Goal: Information Seeking & Learning: Learn about a topic

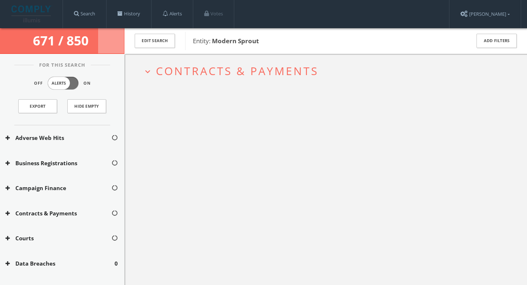
click at [201, 72] on span "Contracts & Payments" at bounding box center [237, 70] width 162 height 15
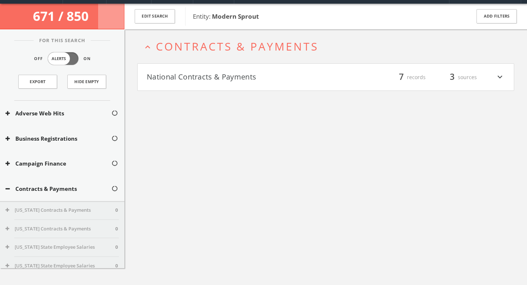
click at [191, 89] on h4 "National Contracts & Payments filter_list 7 records 3 sources expand_more" at bounding box center [326, 77] width 376 height 27
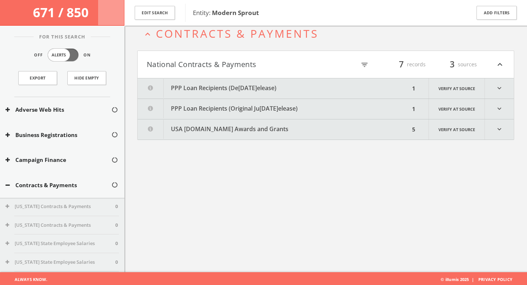
scroll to position [42, 0]
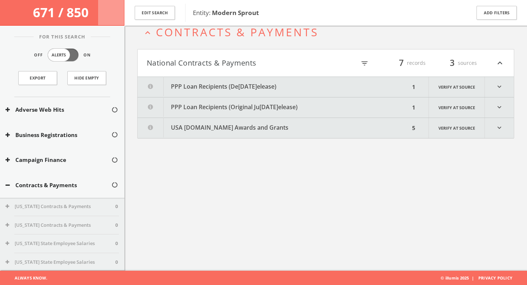
click at [263, 84] on button "PPP Loan Recipients ([DATE] Release)" at bounding box center [274, 87] width 272 height 20
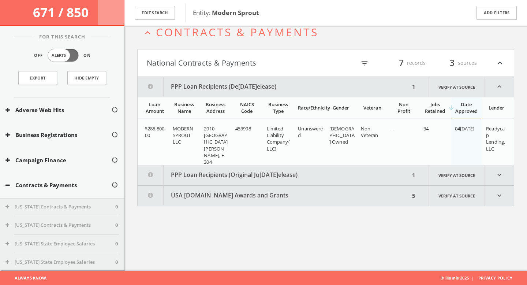
click at [244, 169] on button "PPP Loan Recipients (Original [DATE] Release)" at bounding box center [274, 175] width 272 height 20
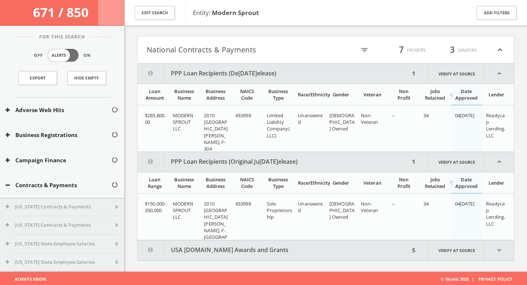
scroll to position [57, 0]
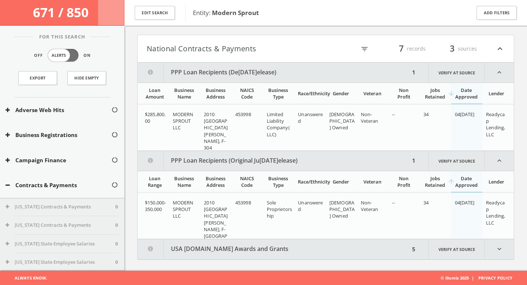
click at [261, 255] on button "USA [DOMAIN_NAME] Awards and Grants" at bounding box center [274, 249] width 272 height 20
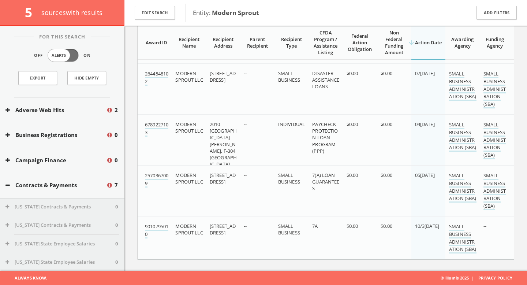
scroll to position [0, 0]
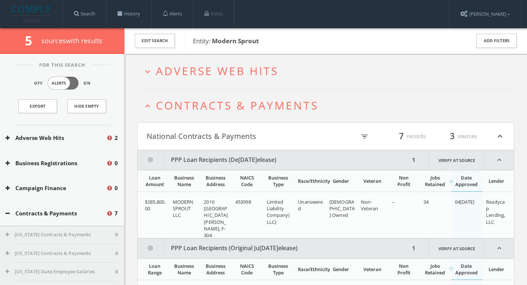
click at [170, 103] on span "Contracts & Payments" at bounding box center [237, 105] width 162 height 15
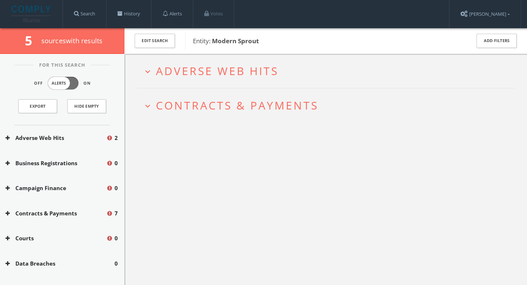
click at [180, 76] on span "Adverse Web Hits" at bounding box center [217, 70] width 123 height 15
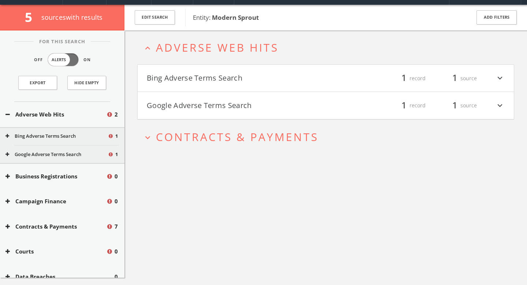
click at [199, 86] on h4 "Bing Adverse Terms Search filter_list 1 record 1 source expand_more" at bounding box center [326, 78] width 376 height 27
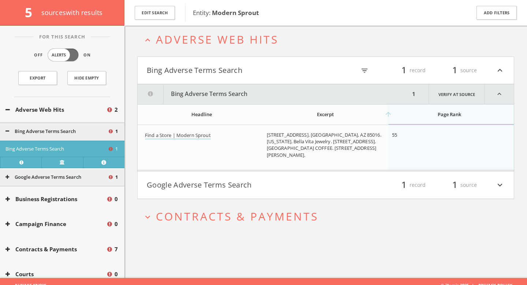
scroll to position [42, 0]
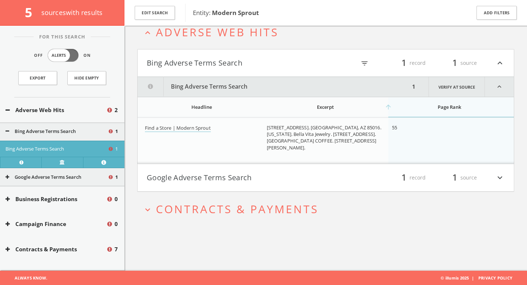
click at [239, 179] on button "Google Adverse Terms Search" at bounding box center [236, 177] width 179 height 12
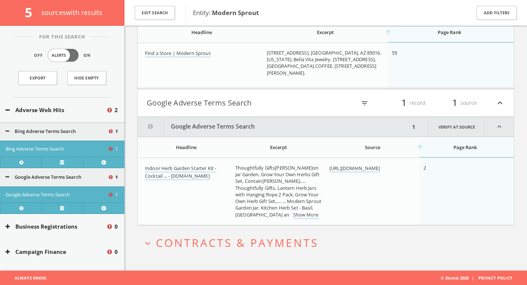
scroll to position [0, 0]
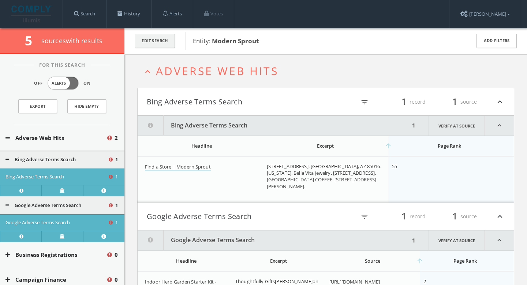
click at [159, 39] on button "Edit Search" at bounding box center [155, 41] width 40 height 14
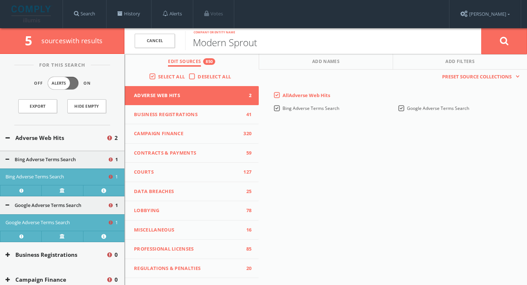
drag, startPoint x: 277, startPoint y: 44, endPoint x: 182, endPoint y: 44, distance: 95.1
click at [182, 44] on form "Cancel Modern Sprout Company or entity name Cancel" at bounding box center [325, 41] width 402 height 26
click at [157, 40] on link "Cancel" at bounding box center [155, 41] width 40 height 14
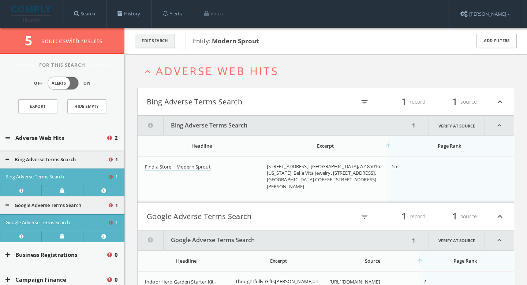
click at [164, 41] on button "Edit Search" at bounding box center [155, 41] width 40 height 14
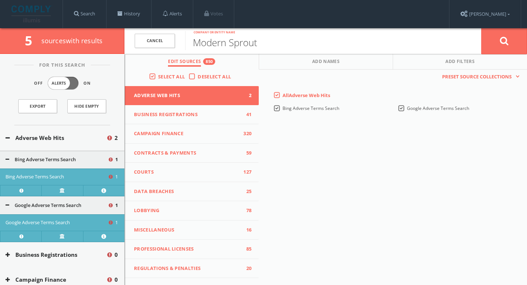
click at [33, 10] on img at bounding box center [31, 13] width 41 height 17
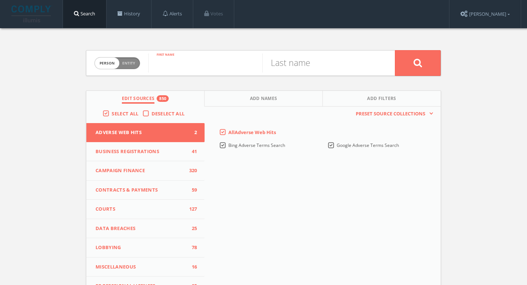
click at [169, 61] on input "text" at bounding box center [205, 62] width 114 height 19
type input "Sarah"
type input "Burrows"
click at [414, 62] on icon at bounding box center [417, 62] width 9 height 9
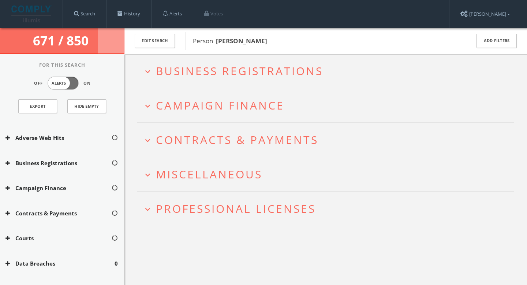
click at [248, 79] on h2 "expand_more Business Registrations" at bounding box center [325, 71] width 377 height 34
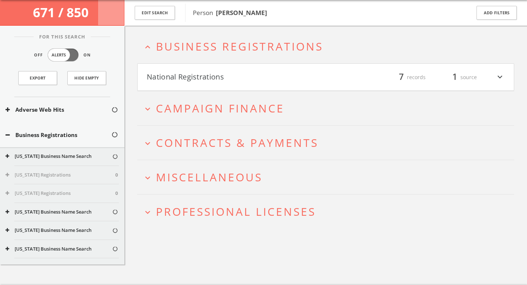
click at [254, 68] on h4 "National Registrations filter_list 7 records 1 source expand_more" at bounding box center [326, 77] width 376 height 27
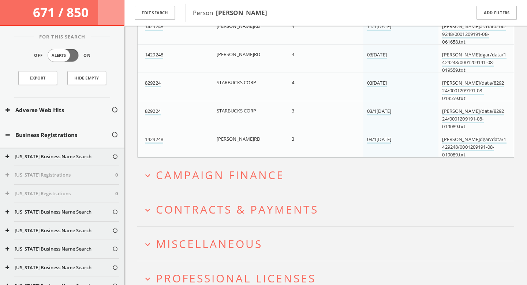
scroll to position [200, 0]
click at [272, 171] on span "Campaign Finance" at bounding box center [220, 174] width 128 height 15
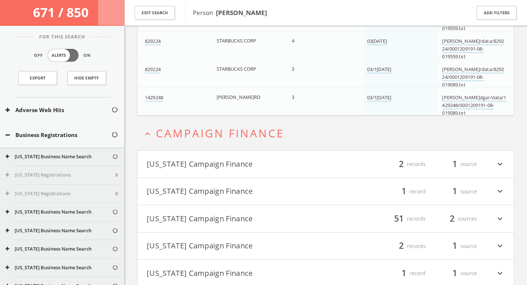
click at [217, 154] on h4 "Arizona Campaign Finance filter_list 2 records 1 source expand_more" at bounding box center [326, 163] width 376 height 27
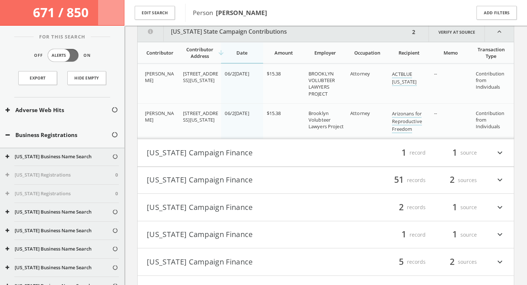
scroll to position [399, 0]
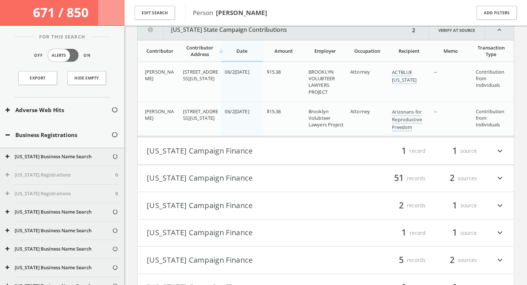
click at [227, 152] on button "[US_STATE] Campaign Finance" at bounding box center [236, 150] width 179 height 12
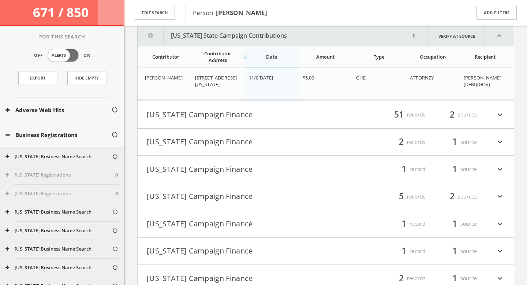
click at [237, 117] on button "[US_STATE] Campaign Finance" at bounding box center [236, 114] width 179 height 12
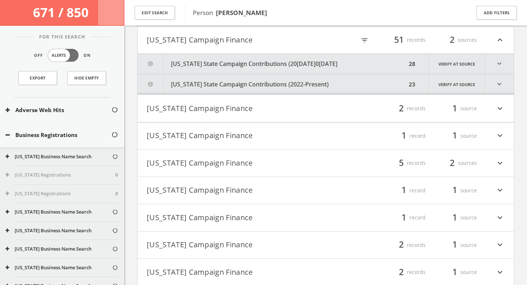
scroll to position [613, 0]
click at [257, 71] on button "Georgia State Campaign Contributions (2004-2022)" at bounding box center [272, 63] width 269 height 20
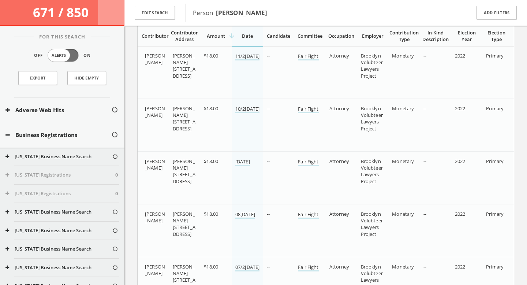
scroll to position [710, 0]
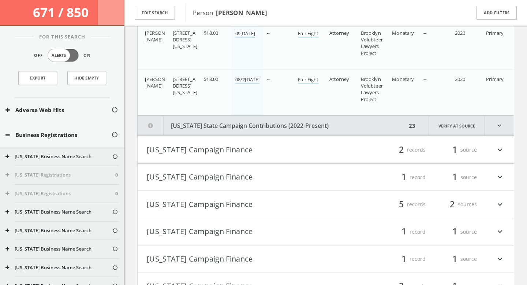
click at [265, 129] on button "Georgia State Campaign Contributions (2022-Present)" at bounding box center [272, 126] width 269 height 20
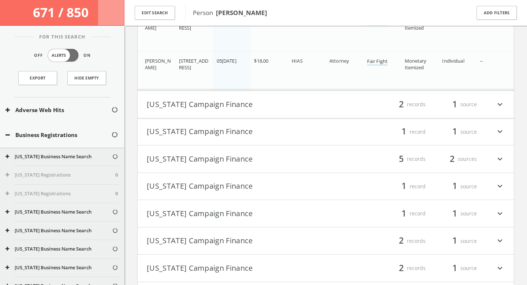
click at [233, 93] on h4 "Michigan Campaign Finance filter_list 2 records 1 source expand_more" at bounding box center [326, 104] width 376 height 27
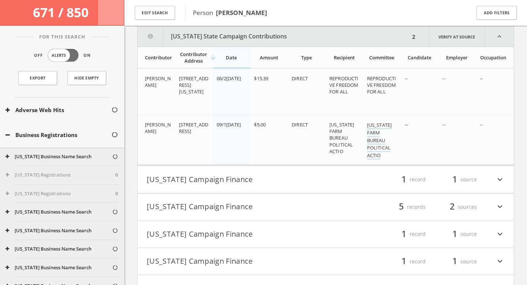
scroll to position [3002, 0]
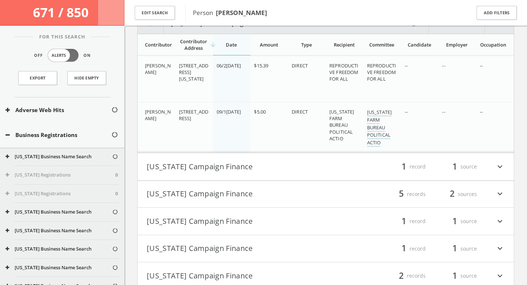
click at [247, 162] on button "[US_STATE] Campaign Finance" at bounding box center [236, 166] width 179 height 12
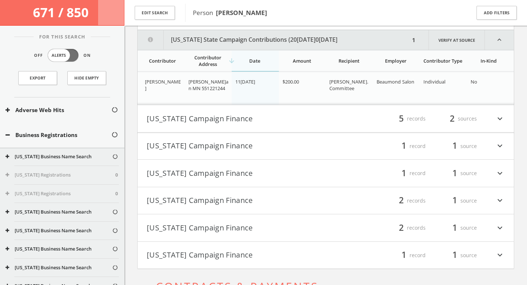
scroll to position [3156, 0]
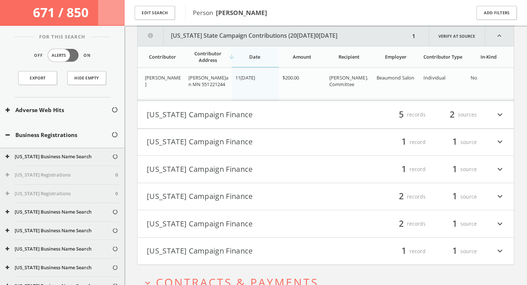
click at [267, 115] on button "[US_STATE] Campaign Finance" at bounding box center [236, 114] width 179 height 12
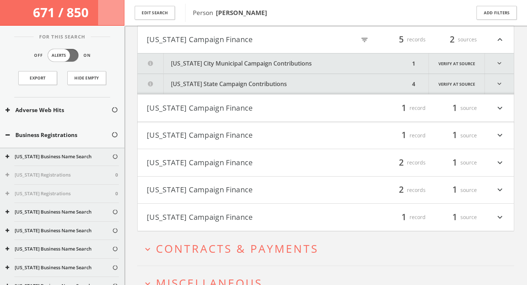
click at [225, 59] on button "New York City Municipal Campaign Contributions" at bounding box center [274, 63] width 272 height 20
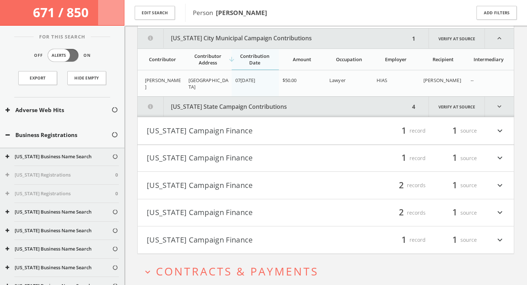
scroll to position [3259, 0]
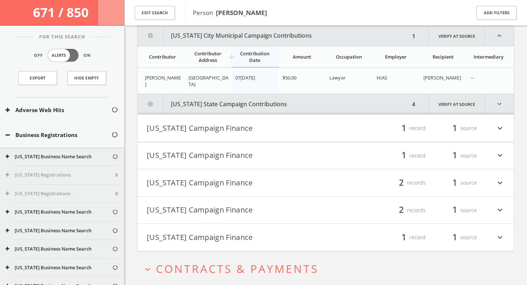
click at [248, 102] on button "New York State Campaign Contributions" at bounding box center [274, 104] width 272 height 20
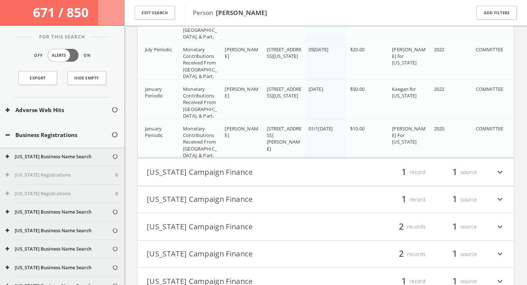
click at [253, 163] on h4 "North Carolina Campaign Finance filter_list 1 record 1 source expand_more" at bounding box center [326, 171] width 376 height 27
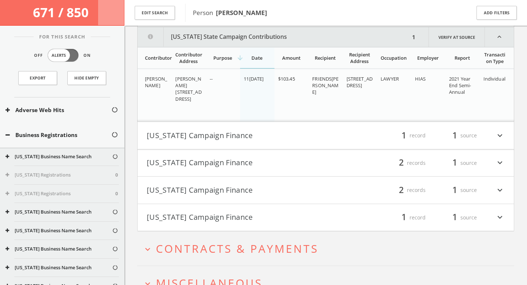
scroll to position [3554, 0]
click at [255, 134] on button "[US_STATE] Campaign Finance" at bounding box center [236, 134] width 179 height 12
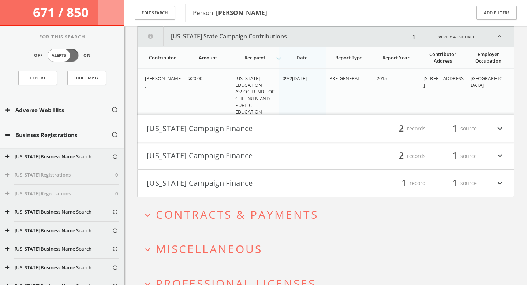
scroll to position [3677, 0]
click at [246, 130] on button "[US_STATE] Campaign Finance" at bounding box center [236, 127] width 179 height 12
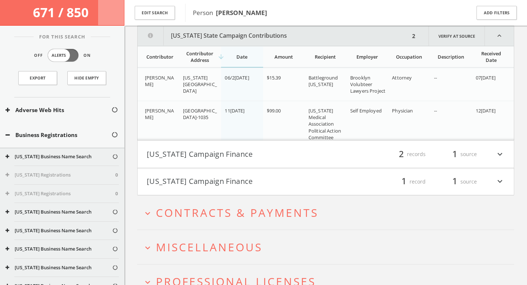
click at [250, 155] on button "[US_STATE] Campaign Finance" at bounding box center [236, 154] width 179 height 12
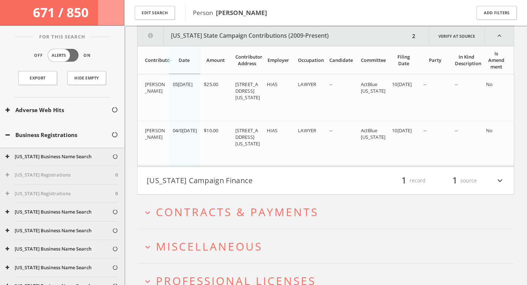
click at [253, 181] on button "[US_STATE] Campaign Finance" at bounding box center [236, 180] width 179 height 12
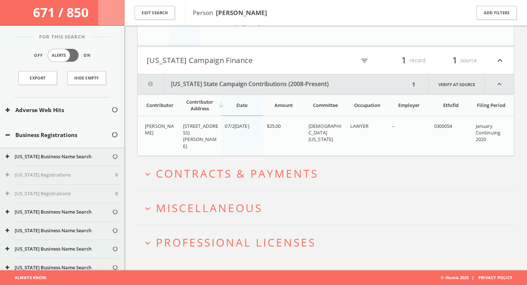
click at [251, 173] on span "Contracts & Payments" at bounding box center [237, 173] width 162 height 15
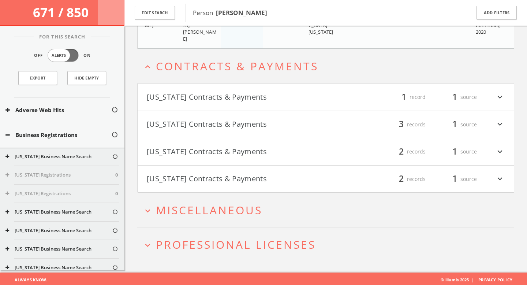
scroll to position [4163, 0]
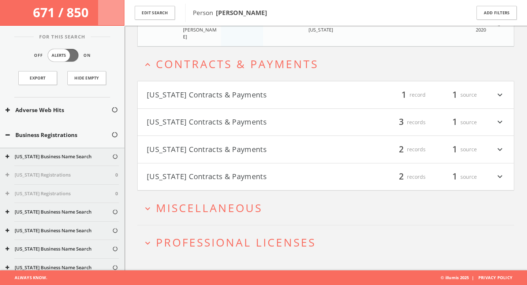
click at [232, 97] on button "[US_STATE] Contracts & Payments" at bounding box center [236, 95] width 179 height 12
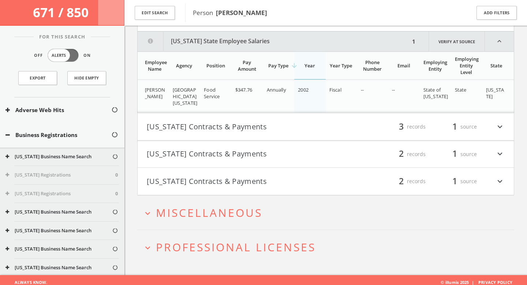
scroll to position [4245, 0]
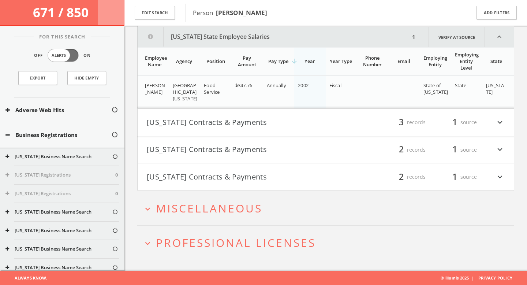
click at [243, 192] on h2 "expand_more Miscellaneous" at bounding box center [325, 208] width 377 height 34
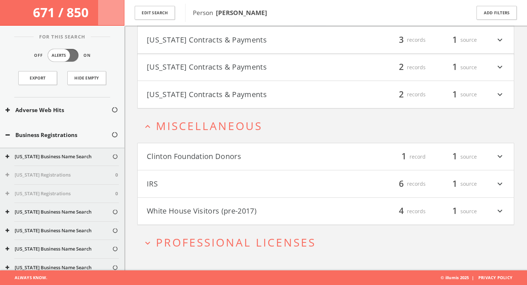
click at [238, 158] on button "Clinton Foundation Donors" at bounding box center [236, 156] width 179 height 12
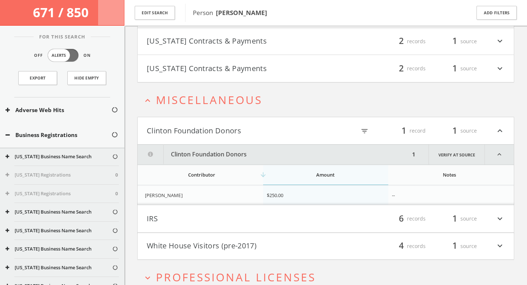
scroll to position [4388, 0]
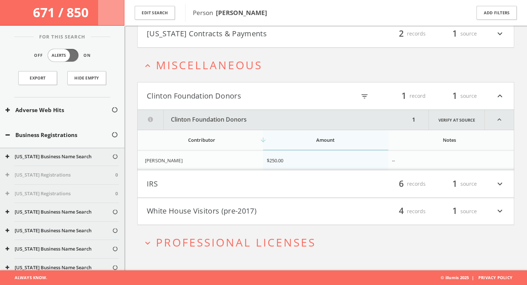
click at [261, 207] on button "White House Visitors (pre-2017)" at bounding box center [236, 211] width 179 height 12
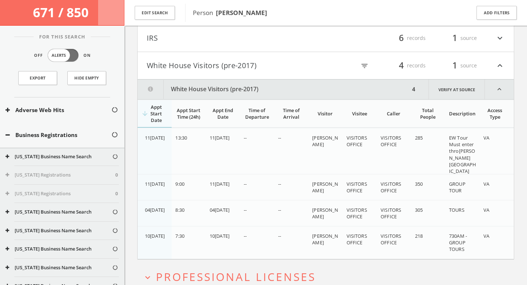
scroll to position [4519, 0]
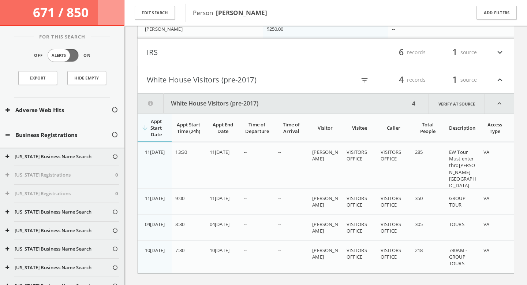
click at [237, 59] on h4 "IRS filter_list 6 records 1 source expand_more" at bounding box center [326, 52] width 376 height 27
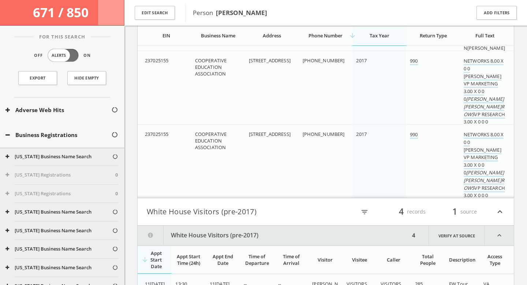
scroll to position [5248, 0]
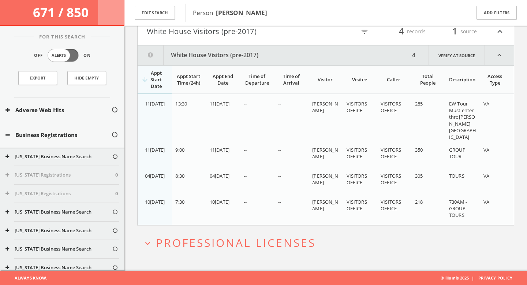
click at [234, 243] on span "Professional Licenses" at bounding box center [236, 242] width 160 height 15
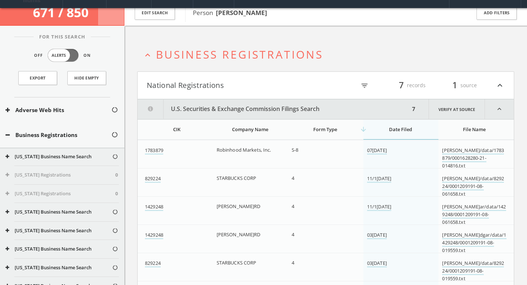
scroll to position [0, 0]
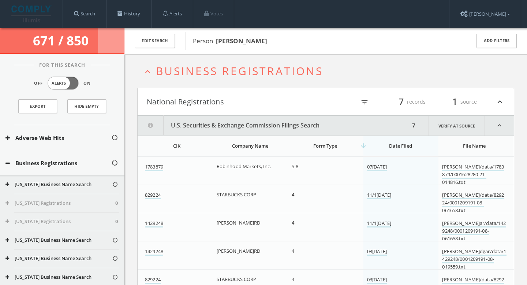
click at [285, 40] on span "Person Sarah Burrows" at bounding box center [327, 41] width 268 height 10
drag, startPoint x: 274, startPoint y: 39, endPoint x: 188, endPoint y: 39, distance: 85.6
click at [188, 39] on div "Person Sarah Burrows" at bounding box center [322, 41] width 275 height 18
click at [255, 44] on b "Sarah Burrows" at bounding box center [241, 41] width 51 height 8
click at [153, 38] on button "Edit Search" at bounding box center [155, 41] width 40 height 14
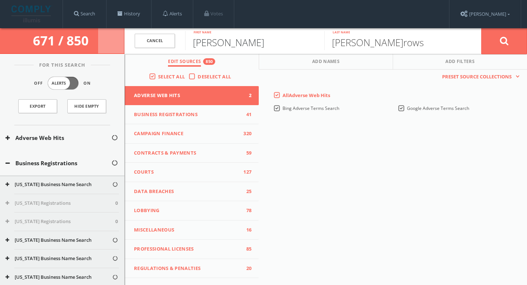
click at [214, 44] on input "Sarah" at bounding box center [254, 40] width 139 height 19
type input "Nick"
type input "V"
type input "Behr"
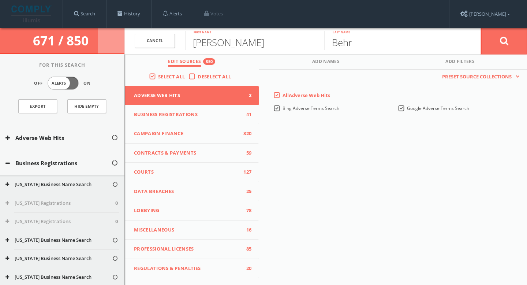
click at [523, 48] on button at bounding box center [504, 41] width 46 height 26
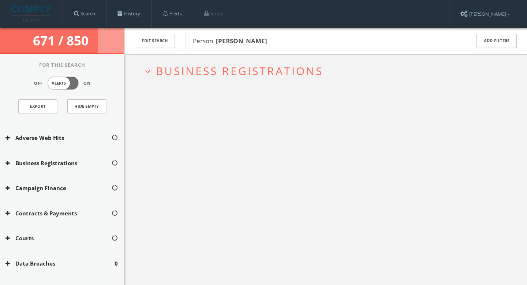
click at [289, 64] on span "Business Registrations" at bounding box center [239, 70] width 167 height 15
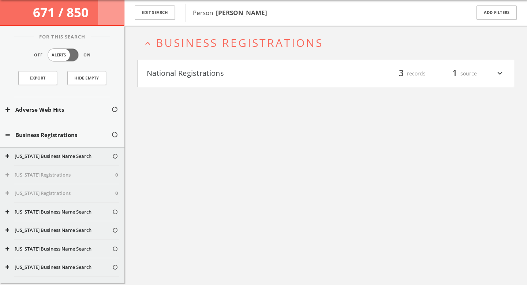
click at [267, 77] on button "National Registrations" at bounding box center [236, 73] width 179 height 12
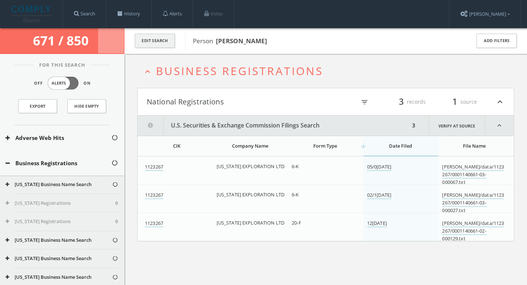
click at [162, 41] on button "Edit Search" at bounding box center [155, 41] width 40 height 14
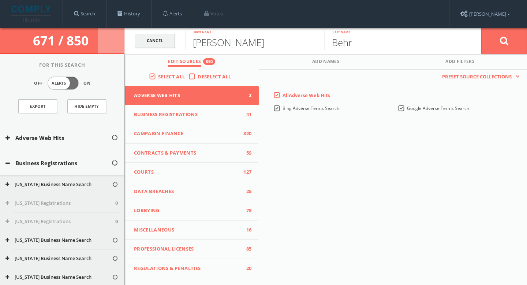
drag, startPoint x: 229, startPoint y: 42, endPoint x: 172, endPoint y: 42, distance: 57.4
click at [172, 42] on form "Cancel Nick First name Behr Last name Cancel" at bounding box center [325, 41] width 402 height 26
paste input "Ulrich Conrad Simpson"
drag, startPoint x: 296, startPoint y: 44, endPoint x: 220, endPoint y: 45, distance: 76.1
click at [220, 45] on input "Ulrich Conrad Simpson" at bounding box center [254, 40] width 139 height 19
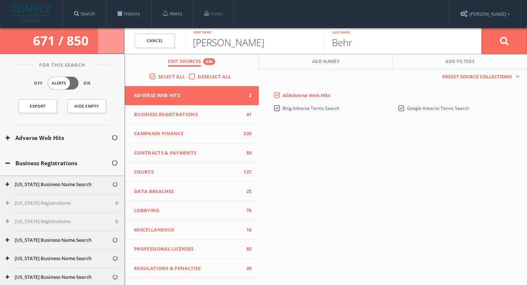
type input "Ulrich"
drag, startPoint x: 376, startPoint y: 39, endPoint x: 295, endPoint y: 41, distance: 81.2
click at [295, 41] on form "Cancel Ulrich First name Behr Last name Cancel" at bounding box center [325, 41] width 402 height 26
paste input "Ulrich Conrad Simpson"
drag, startPoint x: 393, startPoint y: 45, endPoint x: 298, endPoint y: 53, distance: 94.8
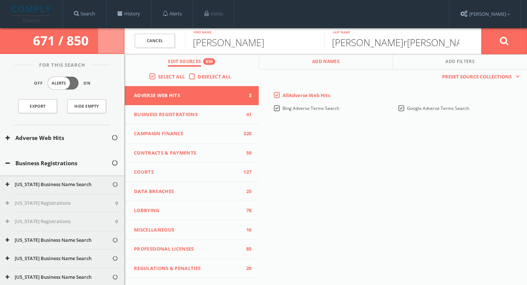
click at [298, 53] on div "Cancel Ulrich First name Ulrich Conrad Simpson Last name Cancel Edit Sources 85…" at bounding box center [325, 41] width 402 height 26
click at [389, 46] on input "Ulrich Conrad Simpson" at bounding box center [393, 40] width 139 height 19
drag, startPoint x: 394, startPoint y: 44, endPoint x: 334, endPoint y: 42, distance: 59.7
click at [334, 42] on input "Ulrich Conrad Simpson" at bounding box center [393, 40] width 139 height 19
type input "Simpson"
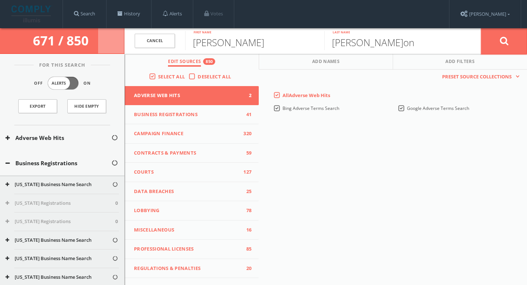
click at [497, 38] on button at bounding box center [504, 41] width 46 height 26
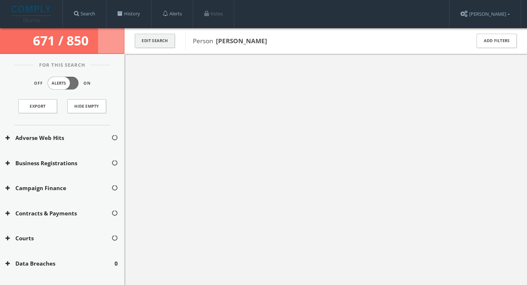
click at [147, 45] on button "Edit Search" at bounding box center [155, 41] width 40 height 14
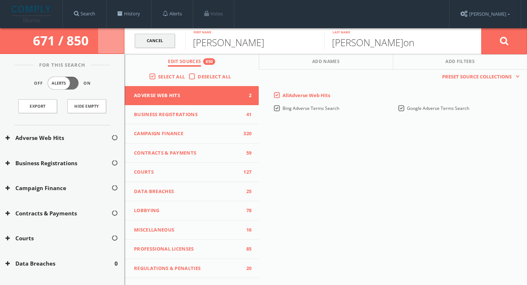
click at [162, 40] on link "Cancel" at bounding box center [155, 41] width 40 height 14
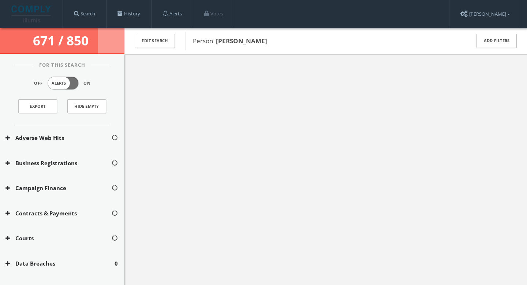
click at [46, 7] on img at bounding box center [31, 13] width 41 height 17
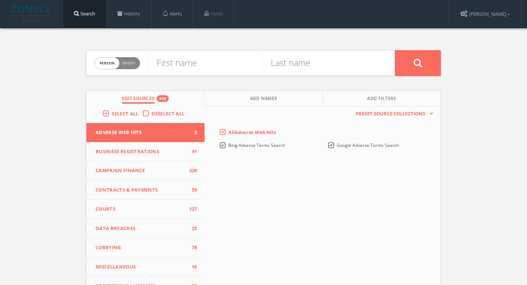
click at [127, 61] on span "Entity" at bounding box center [128, 62] width 13 height 5
checkbox input "true"
click at [176, 66] on input "text" at bounding box center [271, 62] width 246 height 19
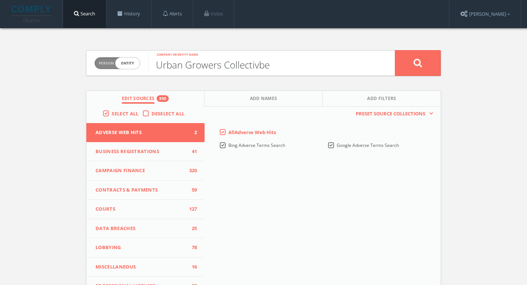
type input "Urban Growers Collectivbe"
click at [395, 50] on button at bounding box center [418, 63] width 46 height 26
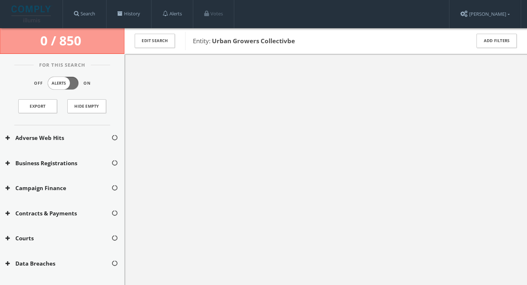
click at [330, 39] on span "Entity: Urban Growers Collectivbe" at bounding box center [327, 41] width 268 height 10
click at [153, 41] on button "Edit Search" at bounding box center [155, 41] width 40 height 14
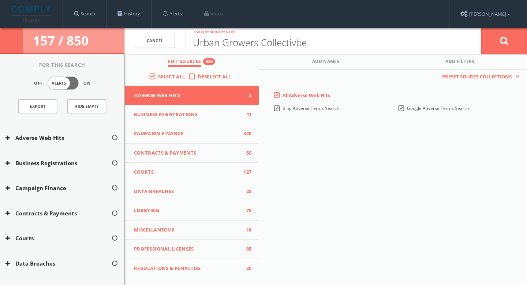
click at [312, 42] on input "Urban Growers Collectivbe" at bounding box center [333, 40] width 296 height 19
type input "Urban Growers Collective"
click at [481, 28] on button at bounding box center [504, 41] width 46 height 26
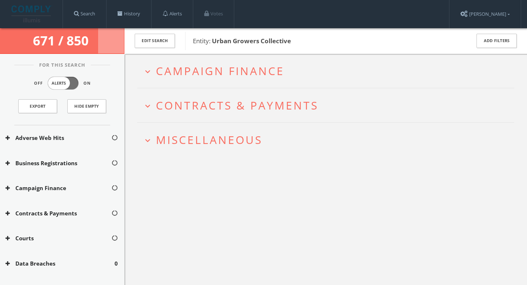
click at [202, 68] on span "Campaign Finance" at bounding box center [220, 70] width 128 height 15
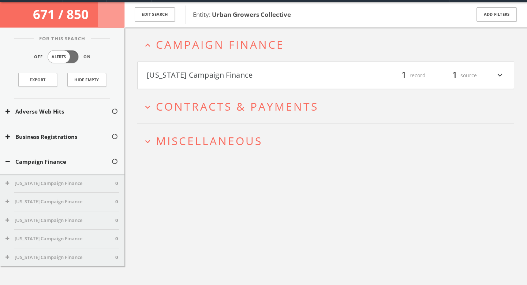
scroll to position [28, 0]
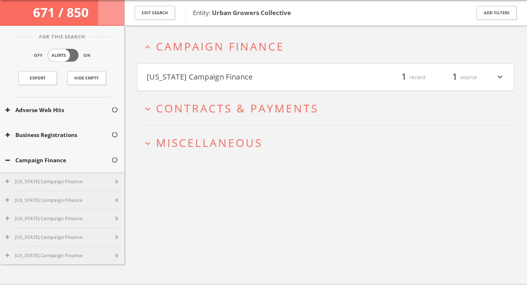
click at [208, 77] on button "[US_STATE] Campaign Finance" at bounding box center [236, 77] width 179 height 12
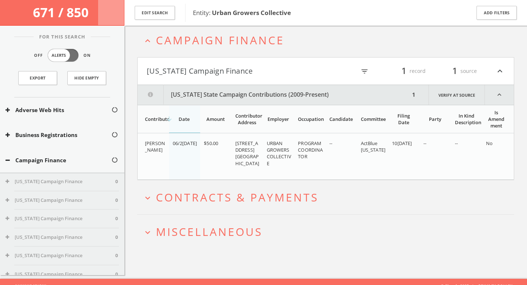
scroll to position [42, 0]
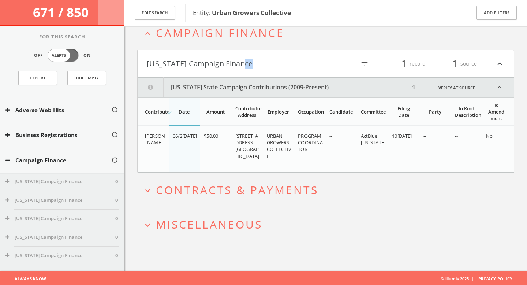
click at [208, 77] on html "Search History Alerts Votes Valerie Newberg Edit Profile Change Password Securi…" at bounding box center [263, 121] width 527 height 327
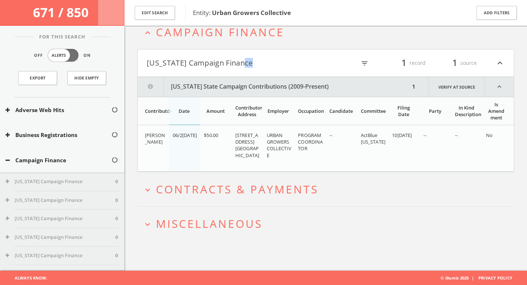
click at [288, 192] on span "Contracts & Payments" at bounding box center [237, 188] width 162 height 15
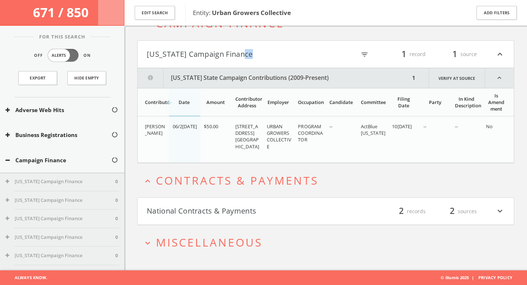
click at [274, 207] on button "National Contracts & Payments" at bounding box center [236, 211] width 179 height 12
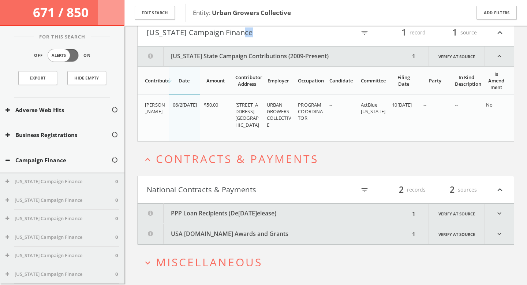
scroll to position [92, 0]
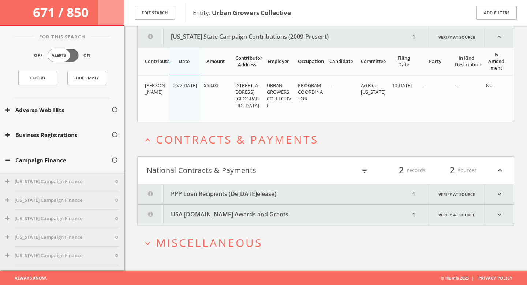
click at [286, 213] on button "USA [DOMAIN_NAME] Awards and Grants" at bounding box center [274, 214] width 272 height 20
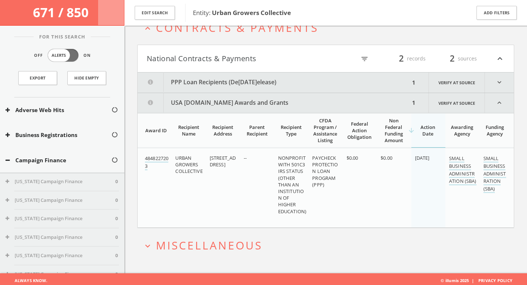
scroll to position [206, 0]
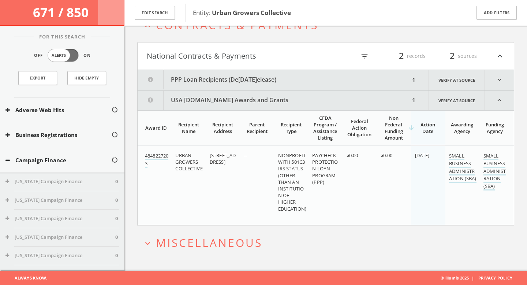
click at [237, 240] on span "Miscellaneous" at bounding box center [209, 242] width 106 height 15
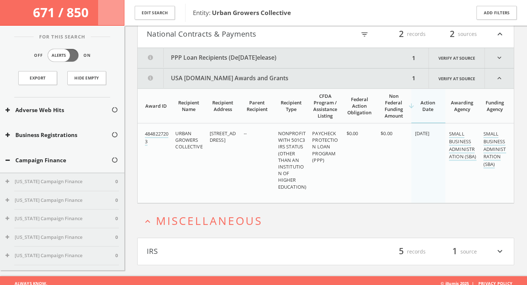
scroll to position [234, 0]
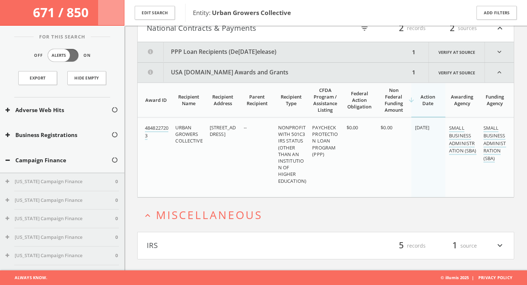
click at [263, 232] on h4 "IRS filter_list 5 records 1 source expand_more" at bounding box center [326, 245] width 376 height 27
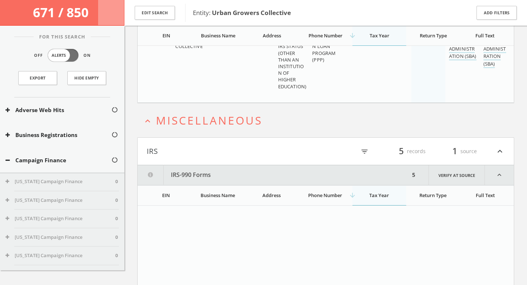
scroll to position [0, 0]
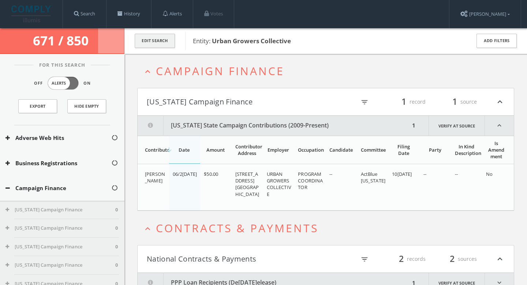
click at [163, 41] on button "Edit Search" at bounding box center [155, 41] width 40 height 14
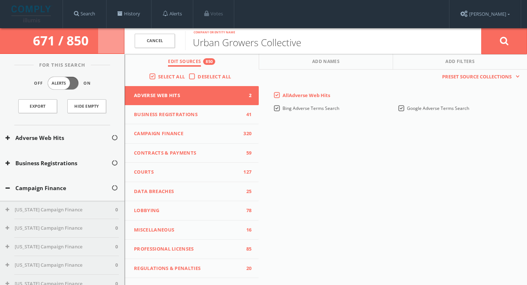
click at [32, 4] on link at bounding box center [31, 14] width 51 height 23
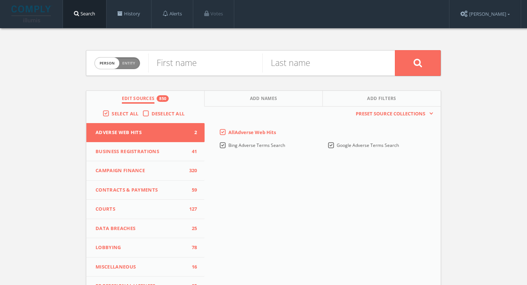
click at [131, 65] on span "Entity" at bounding box center [128, 62] width 13 height 5
checkbox input "true"
click at [242, 72] on div "Company or entity name" at bounding box center [271, 62] width 246 height 25
click at [235, 64] on input "text" at bounding box center [271, 62] width 246 height 19
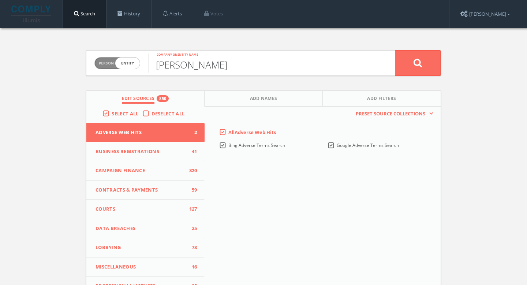
type input "Erika Allen"
click at [413, 64] on icon at bounding box center [417, 62] width 9 height 9
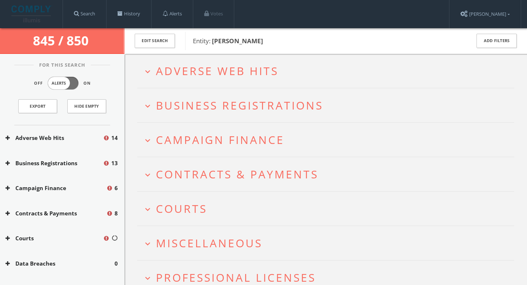
click at [273, 81] on h2 "expand_more Adverse Web Hits" at bounding box center [325, 71] width 377 height 34
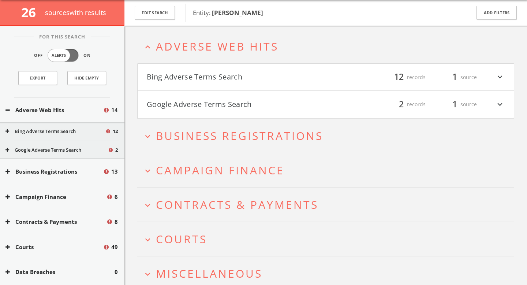
click at [240, 84] on h4 "Bing Adverse Terms Search filter_list 12 records 1 source expand_more" at bounding box center [326, 77] width 376 height 27
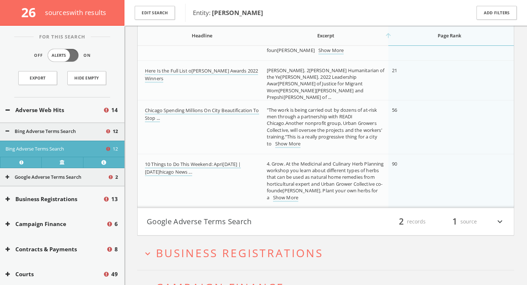
scroll to position [518, 0]
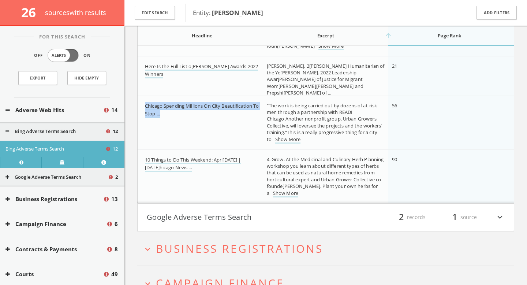
click at [260, 218] on button "Google Adverse Terms Search" at bounding box center [236, 217] width 179 height 12
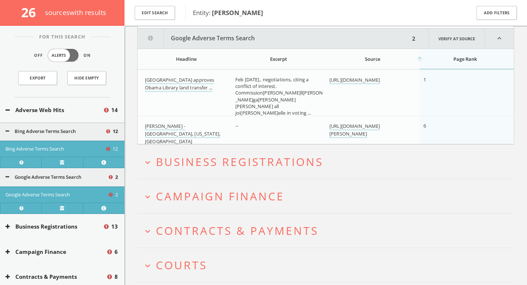
scroll to position [723, 0]
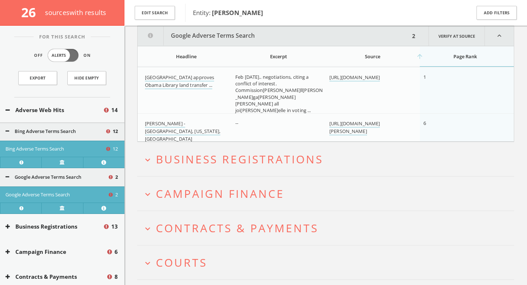
click at [237, 161] on span "Business Registrations" at bounding box center [239, 158] width 167 height 15
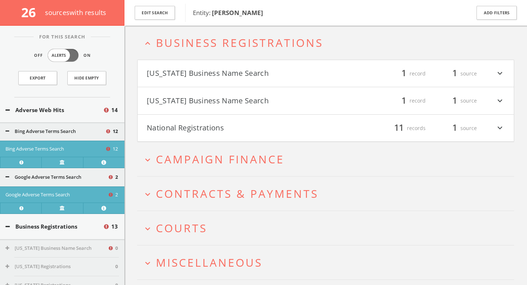
click at [237, 72] on button "[US_STATE] Business Name Search" at bounding box center [236, 73] width 179 height 12
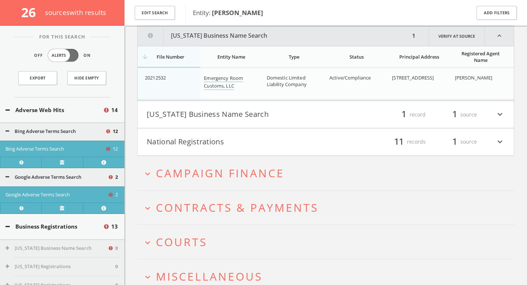
click at [229, 115] on button "[US_STATE] Business Name Search" at bounding box center [236, 114] width 179 height 12
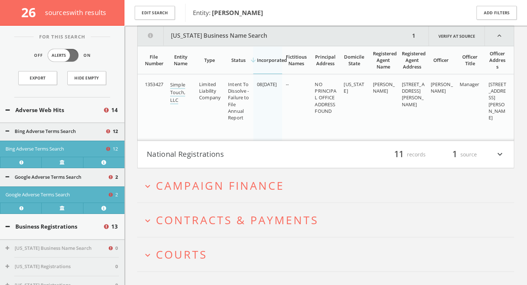
click at [213, 161] on h4 "National Registrations filter_list 11 records 1 source expand_more" at bounding box center [326, 154] width 376 height 27
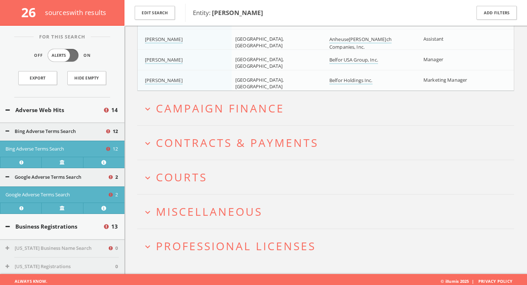
click at [277, 110] on span "Campaign Finance" at bounding box center [220, 108] width 128 height 15
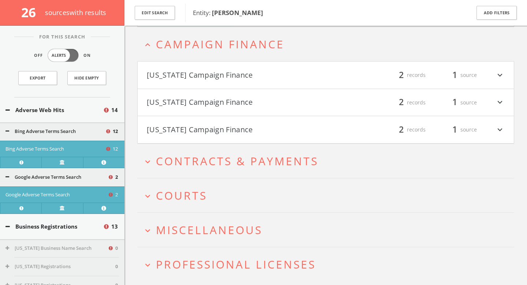
scroll to position [1420, 0]
click at [268, 67] on h4 "Arizona Campaign Finance filter_list 2 records 1 source expand_more" at bounding box center [326, 73] width 376 height 27
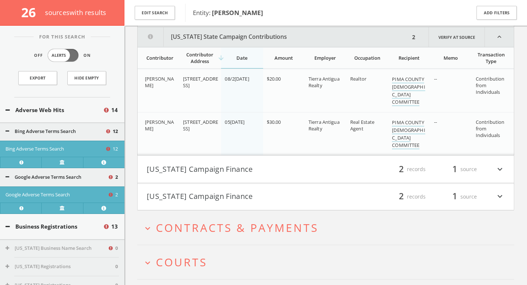
scroll to position [1482, 0]
click at [294, 167] on button "[US_STATE] Campaign Finance" at bounding box center [236, 168] width 179 height 12
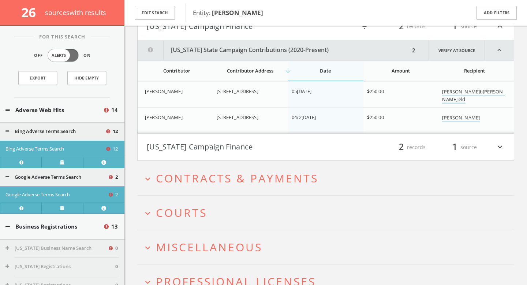
scroll to position [1637, 0]
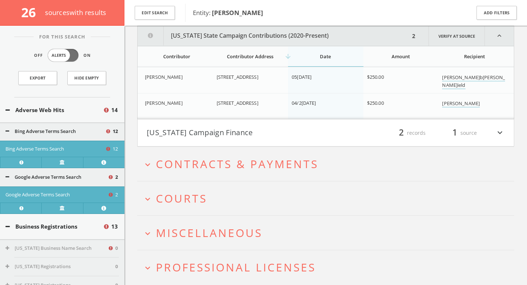
click at [255, 136] on button "[US_STATE] Campaign Finance" at bounding box center [236, 133] width 179 height 12
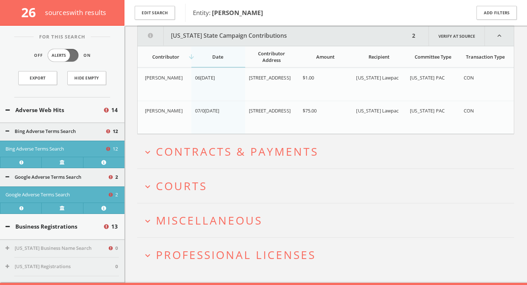
click at [268, 151] on span "Contracts & Payments" at bounding box center [237, 151] width 162 height 15
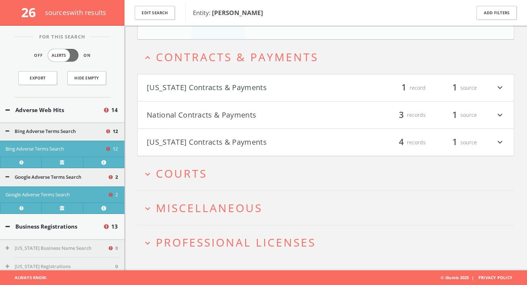
click at [261, 92] on button "[US_STATE] Contracts & Payments" at bounding box center [236, 88] width 179 height 12
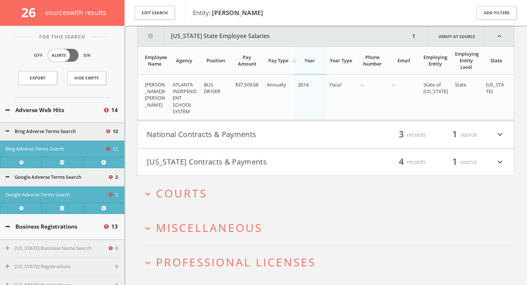
scroll to position [1928, 0]
click at [255, 133] on button "National Contracts & Payments" at bounding box center [236, 134] width 179 height 12
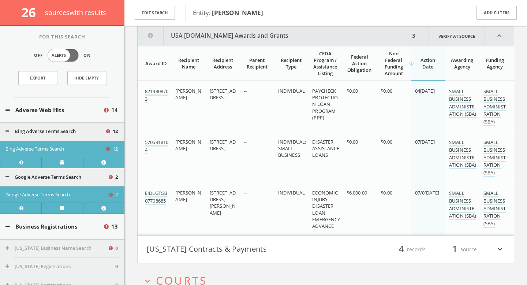
scroll to position [2069, 0]
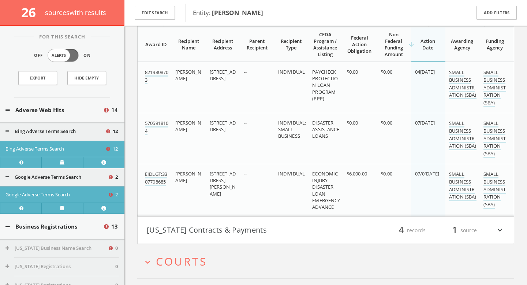
click at [288, 227] on button "[US_STATE] Contracts & Payments" at bounding box center [236, 230] width 179 height 12
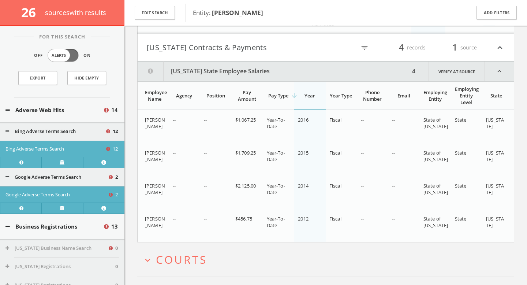
scroll to position [2253, 0]
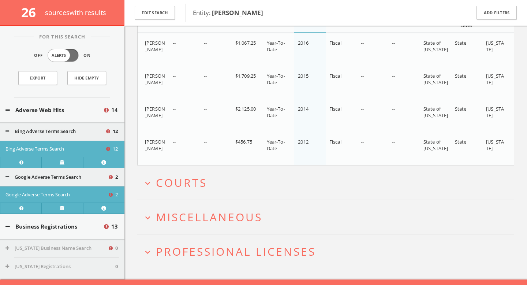
click at [229, 189] on h2 "expand_more Courts" at bounding box center [325, 182] width 377 height 34
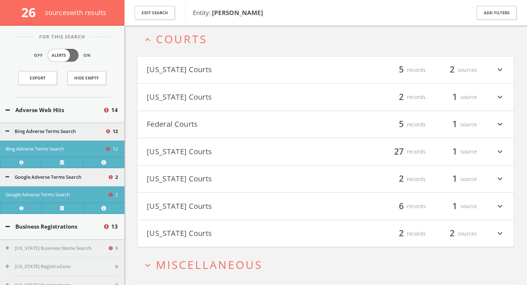
click at [189, 120] on button "Federal Courts" at bounding box center [236, 124] width 179 height 12
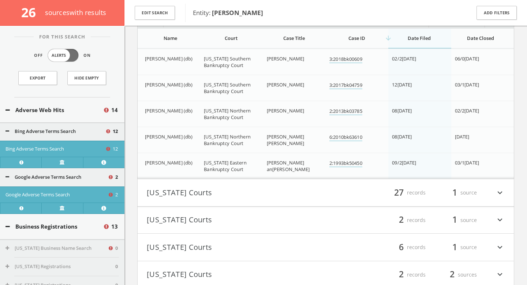
scroll to position [2665, 0]
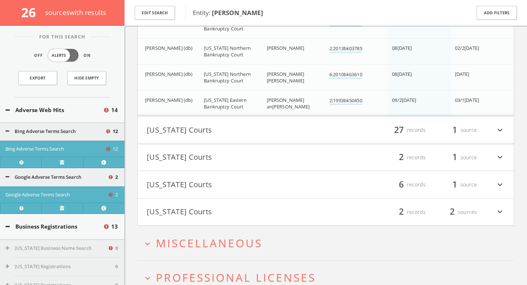
click at [246, 132] on button "Indiana Courts" at bounding box center [236, 130] width 179 height 12
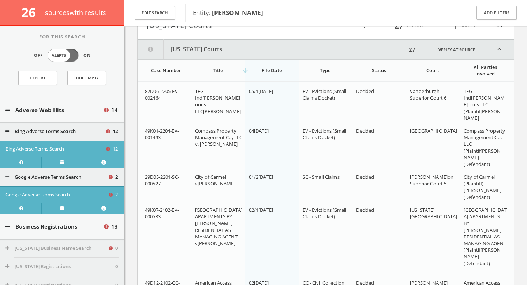
scroll to position [2765, 0]
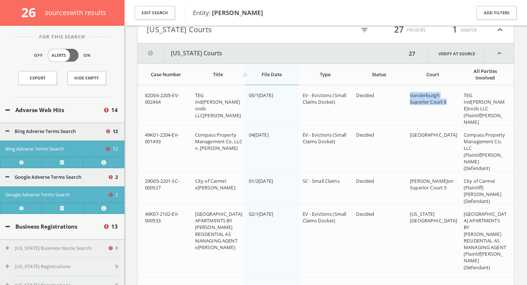
drag, startPoint x: 408, startPoint y: 97, endPoint x: 451, endPoint y: 104, distance: 43.4
click at [451, 104] on td "Vanderburgh Superior Court 6" at bounding box center [433, 112] width 54 height 53
copy span "Vanderburgh Superior Court 6"
click at [358, 119] on td "Decided" at bounding box center [379, 112] width 54 height 53
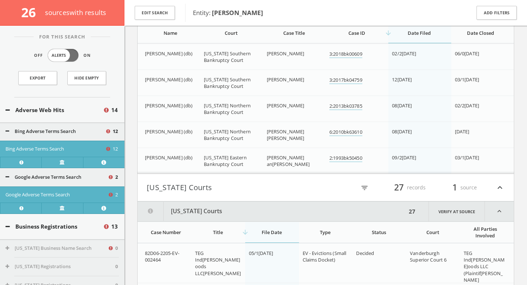
scroll to position [2605, 0]
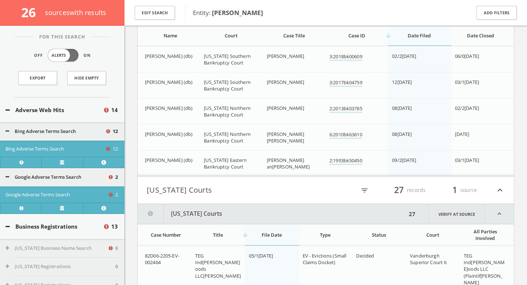
click at [315, 212] on button "Indiana Courts" at bounding box center [272, 214] width 269 height 20
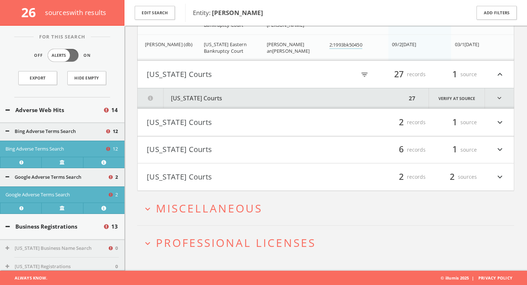
click at [245, 212] on span "Miscellaneous" at bounding box center [209, 207] width 106 height 15
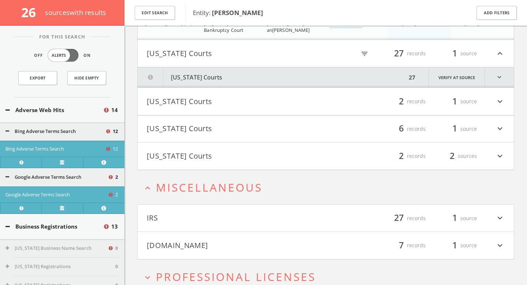
scroll to position [2775, 0]
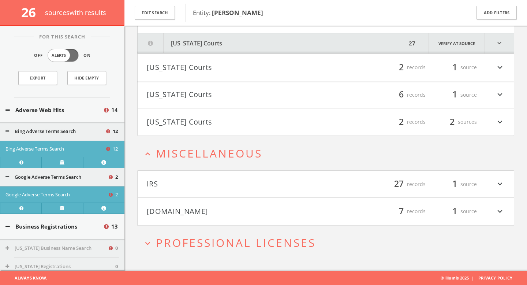
click at [239, 185] on button "IRS" at bounding box center [236, 184] width 179 height 12
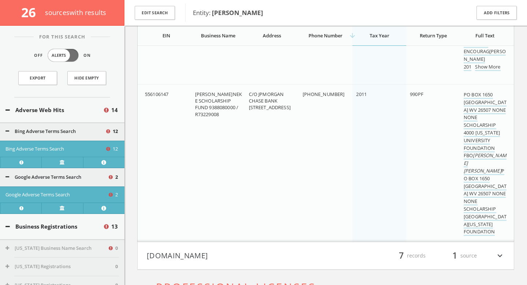
scroll to position [6280, 0]
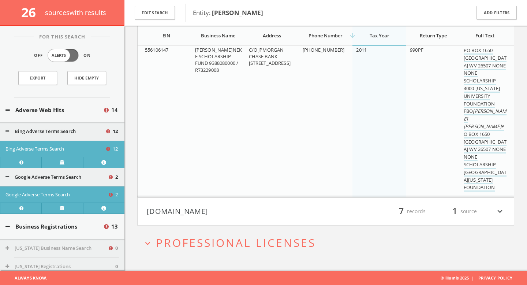
click at [327, 220] on h4 "Mugshots.com filter_list 7 records 1 source expand_more" at bounding box center [326, 210] width 376 height 27
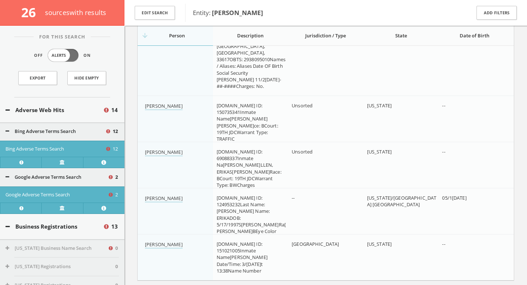
scroll to position [6711, 0]
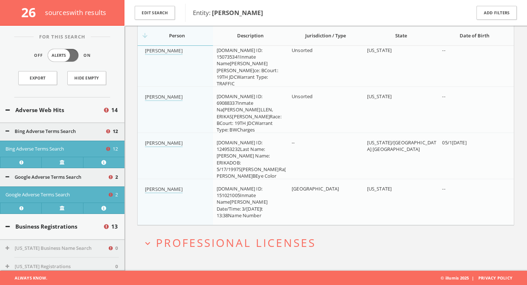
click at [253, 249] on h2 "expand_more Professional Licenses" at bounding box center [325, 242] width 377 height 34
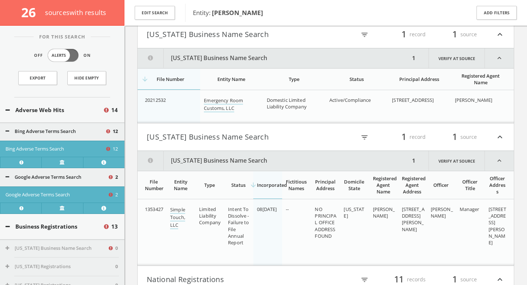
scroll to position [0, 0]
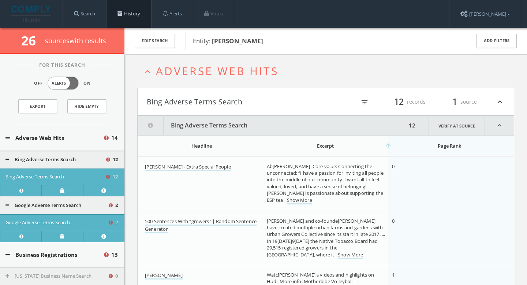
click at [120, 14] on span at bounding box center [119, 13] width 5 height 5
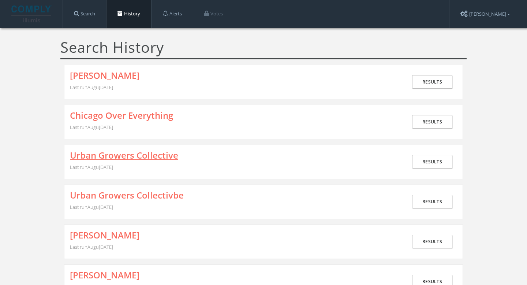
click at [123, 158] on link "Urban Growers Collective" at bounding box center [124, 155] width 108 height 10
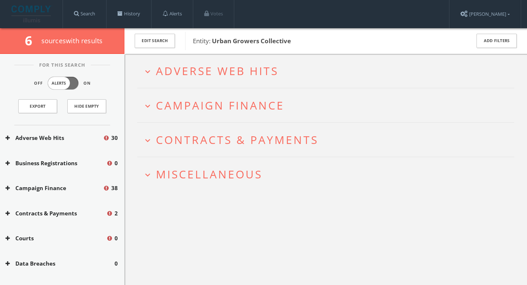
click at [233, 72] on span "Adverse Web Hits" at bounding box center [217, 70] width 123 height 15
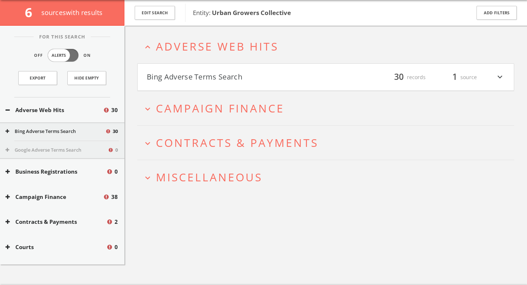
click at [221, 83] on h4 "Bing Adverse Terms Search filter_list 30 records 1 source expand_more" at bounding box center [326, 77] width 376 height 27
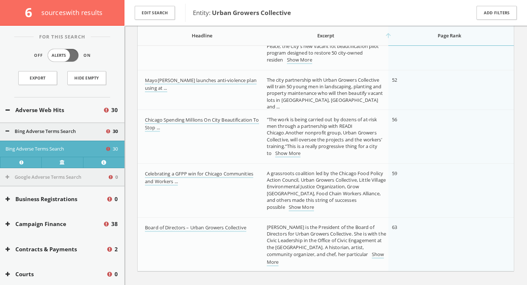
scroll to position [976, 0]
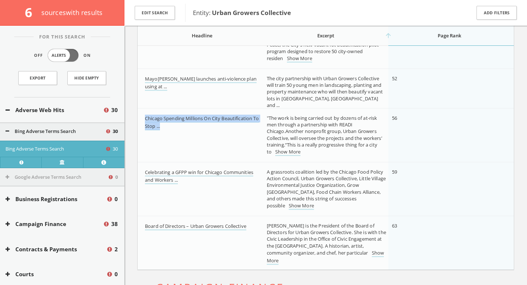
drag, startPoint x: 233, startPoint y: 136, endPoint x: 234, endPoint y: 111, distance: 24.9
click at [234, 111] on td "Chicago Spending Millions On City Beautification To Stop ..." at bounding box center [200, 135] width 125 height 54
copy link "Chicago Spending Millions On City Beautification To Stop ..."
click at [282, 152] on link "Show More" at bounding box center [287, 152] width 25 height 8
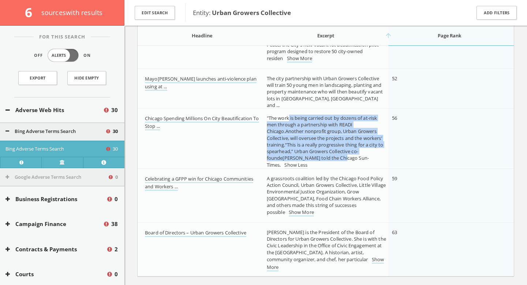
drag, startPoint x: 317, startPoint y: 159, endPoint x: 288, endPoint y: 120, distance: 49.2
click at [289, 120] on span ""The work is being carried out by dozens of at-risk men through a partnership w…" at bounding box center [325, 140] width 117 height 53
click at [288, 120] on span ""The work is being carried out by dozens of at-risk men through a partnership w…" at bounding box center [325, 140] width 117 height 53
drag, startPoint x: 288, startPoint y: 120, endPoint x: 309, endPoint y: 157, distance: 42.1
click at [309, 157] on span ""The work is being carried out by dozens of at-risk men through a partnership w…" at bounding box center [325, 140] width 117 height 53
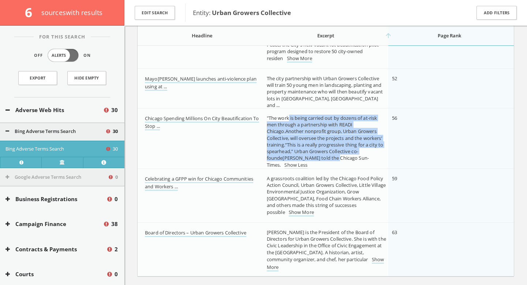
click at [309, 157] on span ""The work is being carried out by dozens of at-risk men through a partnership w…" at bounding box center [325, 140] width 117 height 53
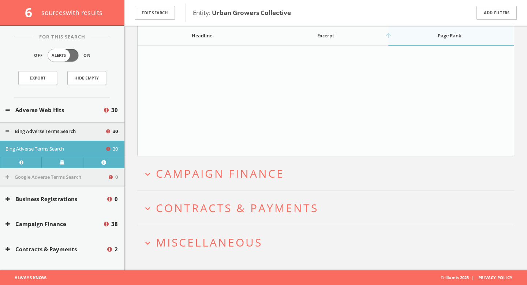
scroll to position [0, 0]
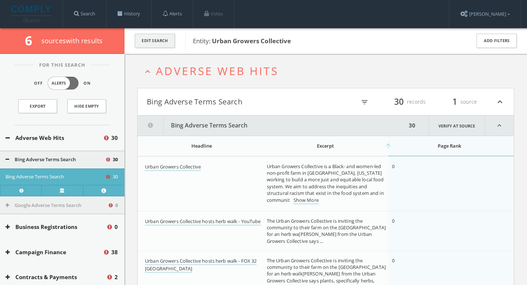
click at [153, 44] on button "Edit Search" at bounding box center [155, 41] width 40 height 14
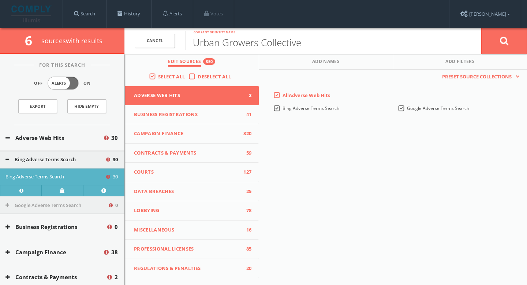
click at [35, 12] on img at bounding box center [31, 13] width 41 height 17
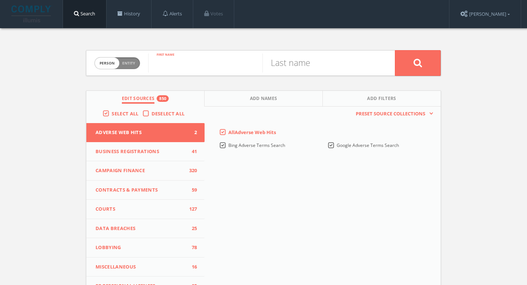
click at [217, 67] on input "text" at bounding box center [205, 62] width 114 height 19
click at [211, 67] on input "Erkia" at bounding box center [205, 62] width 114 height 19
type input "Erika"
type input "Dudley"
click at [438, 63] on button at bounding box center [418, 63] width 46 height 26
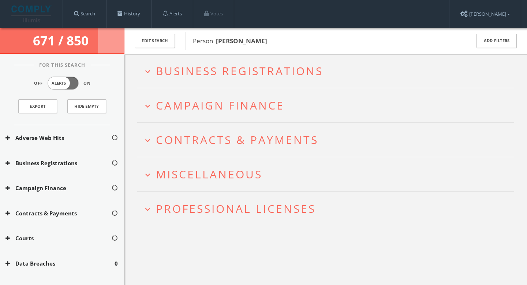
click at [268, 74] on span "Business Registrations" at bounding box center [239, 70] width 167 height 15
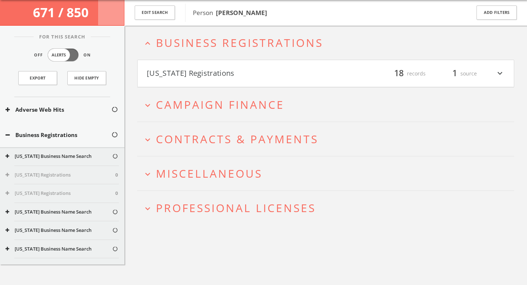
click at [237, 74] on button "[US_STATE] Registrations" at bounding box center [236, 73] width 179 height 12
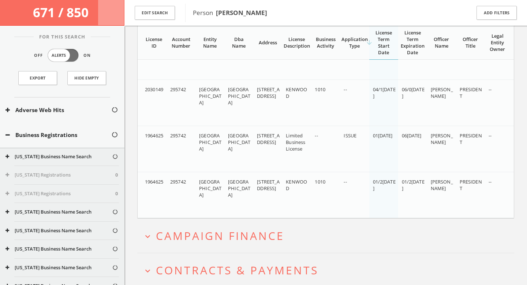
scroll to position [829, 0]
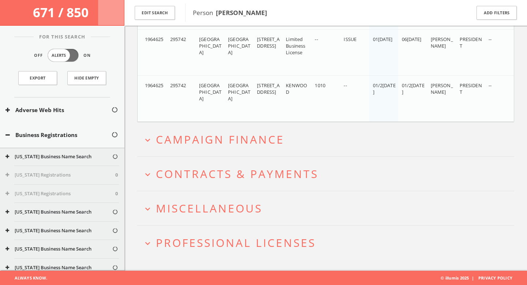
click at [257, 141] on span "Campaign Finance" at bounding box center [220, 139] width 128 height 15
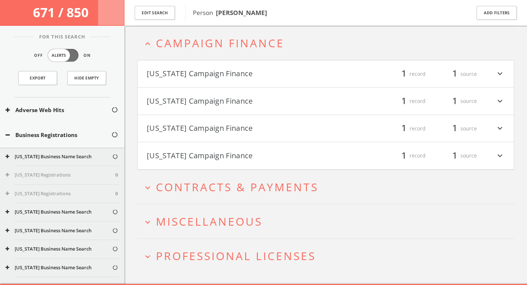
click at [233, 131] on button "[US_STATE] Campaign Finance" at bounding box center [236, 128] width 179 height 12
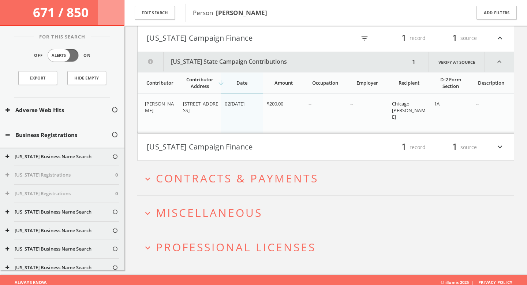
scroll to position [1020, 0]
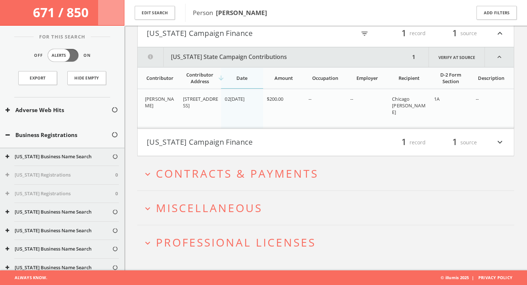
click at [237, 147] on button "[US_STATE] Campaign Finance" at bounding box center [236, 142] width 179 height 12
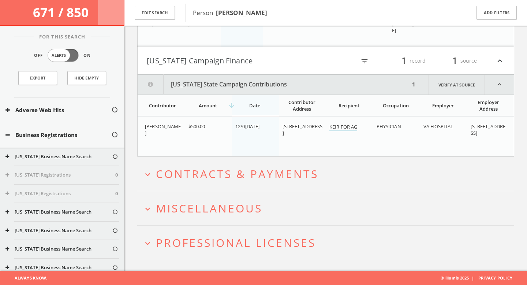
scroll to position [1102, 0]
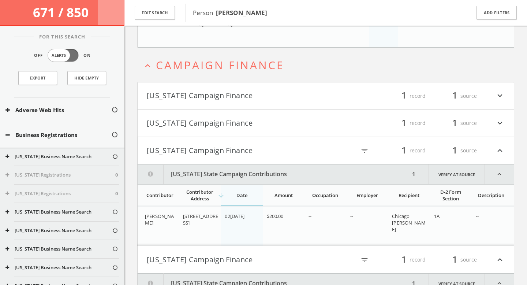
click at [229, 94] on button "[US_STATE] Campaign Finance" at bounding box center [236, 96] width 179 height 12
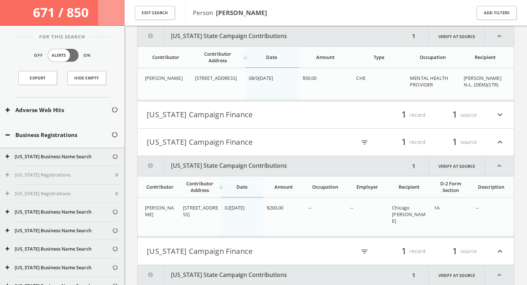
click at [208, 117] on button "[US_STATE] Campaign Finance" at bounding box center [236, 115] width 179 height 12
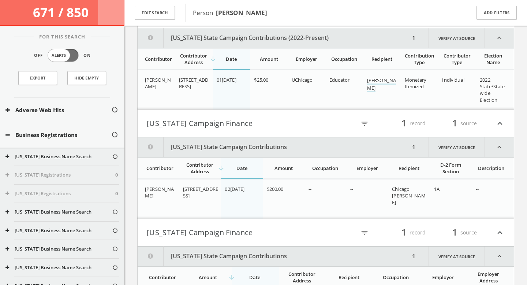
scroll to position [1089, 0]
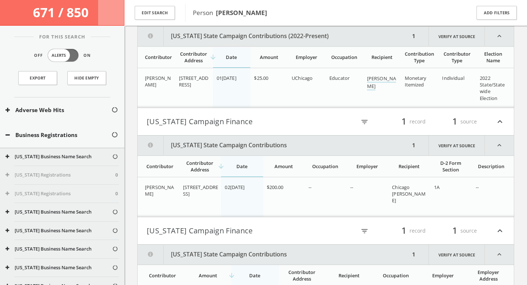
click at [204, 125] on button "[US_STATE] Campaign Finance" at bounding box center [236, 121] width 179 height 12
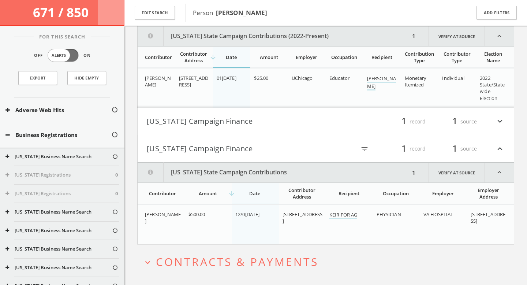
scroll to position [1083, 0]
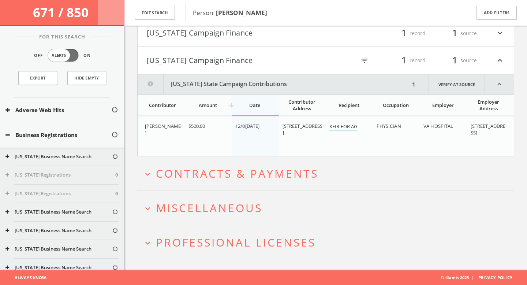
click at [267, 170] on span "Contracts & Payments" at bounding box center [237, 173] width 162 height 15
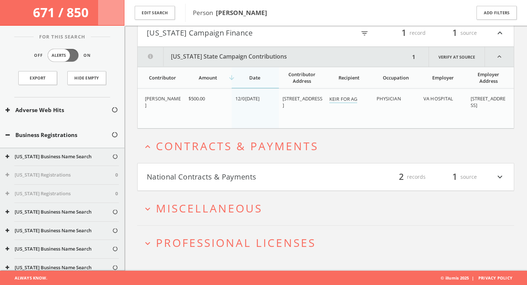
click at [264, 171] on button "National Contracts & Payments" at bounding box center [236, 176] width 179 height 12
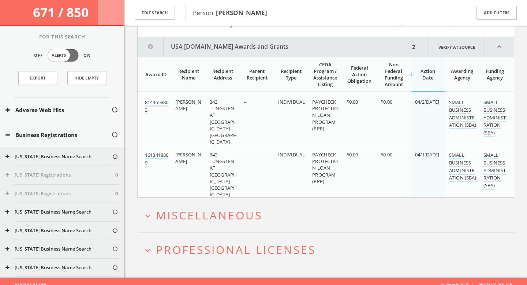
scroll to position [1365, 0]
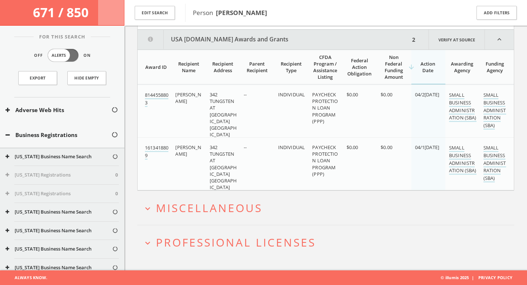
click at [231, 203] on span "Miscellaneous" at bounding box center [209, 207] width 106 height 15
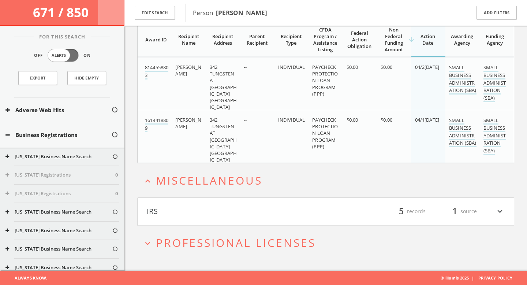
click at [201, 215] on button "IRS" at bounding box center [236, 211] width 179 height 12
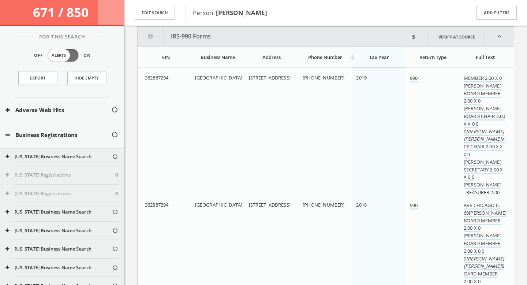
scroll to position [1592, 0]
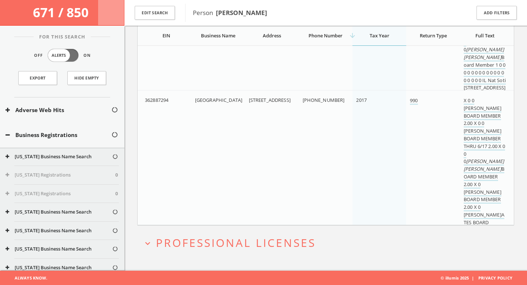
click at [240, 241] on span "Professional Licenses" at bounding box center [236, 242] width 160 height 15
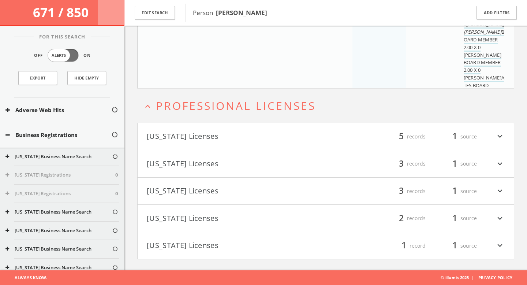
click at [214, 141] on button "[US_STATE] Licenses" at bounding box center [236, 136] width 179 height 12
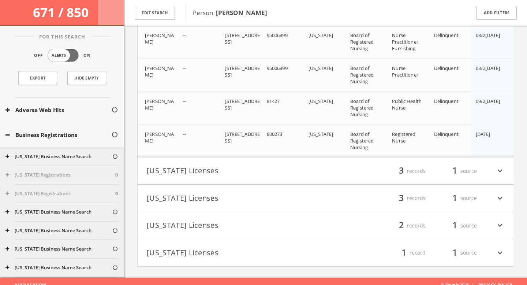
click at [205, 168] on button "[US_STATE] Licenses" at bounding box center [236, 171] width 179 height 12
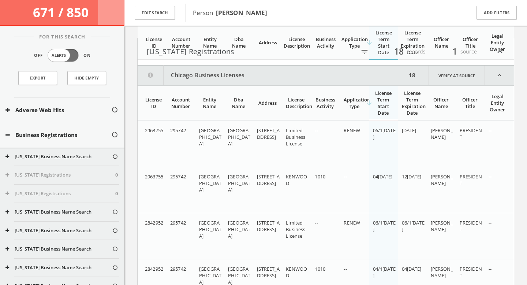
scroll to position [0, 0]
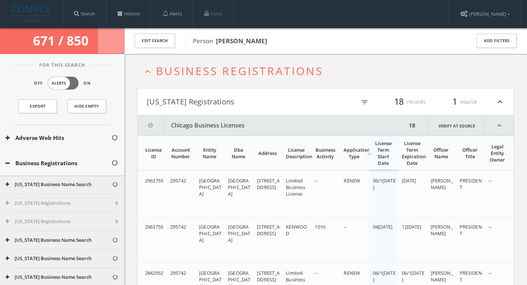
click at [197, 69] on span "Business Registrations" at bounding box center [239, 70] width 167 height 15
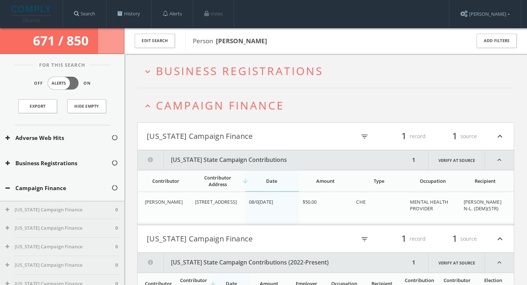
click at [182, 103] on span "Campaign Finance" at bounding box center [220, 105] width 128 height 15
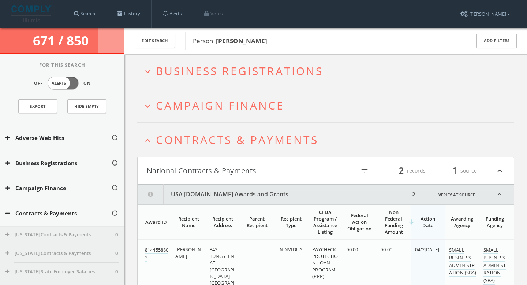
click at [184, 136] on span "Contracts & Payments" at bounding box center [237, 139] width 162 height 15
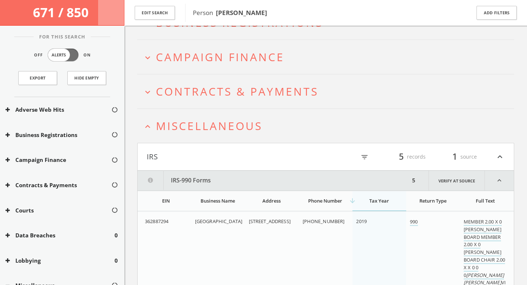
scroll to position [52, 0]
click at [184, 136] on h2 "expand_less Miscellaneous" at bounding box center [325, 125] width 377 height 34
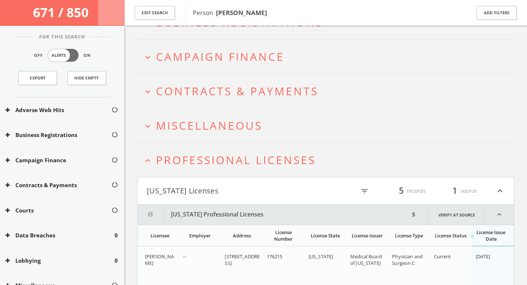
scroll to position [0, 0]
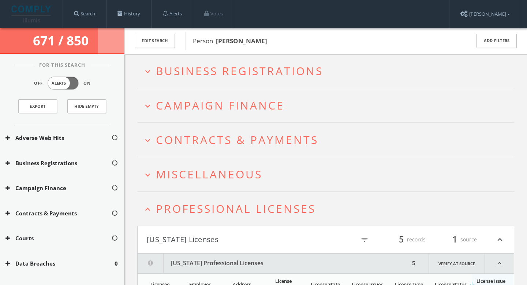
click at [37, 14] on img at bounding box center [31, 13] width 41 height 17
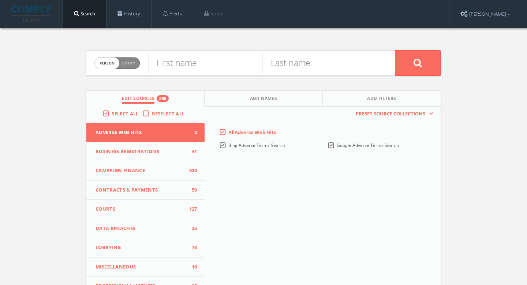
click at [127, 64] on span "Entity" at bounding box center [128, 62] width 13 height 5
checkbox input "true"
click at [193, 64] on input "text" at bounding box center [271, 62] width 246 height 19
type input "Circa Ceramics"
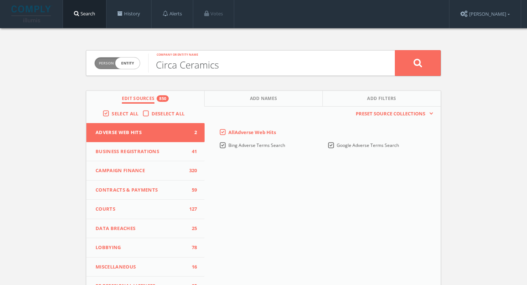
click at [395, 50] on button at bounding box center [418, 63] width 46 height 26
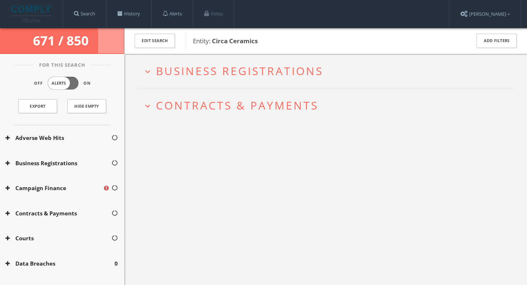
click at [255, 66] on span "Business Registrations" at bounding box center [239, 70] width 167 height 15
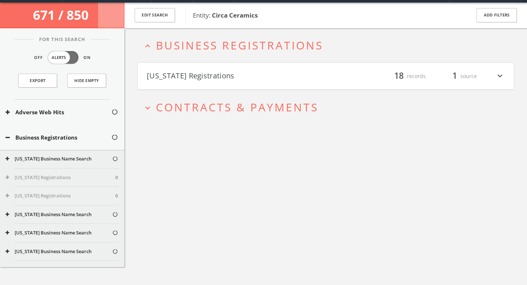
click at [233, 88] on h4 "Illinois Registrations filter_list 18 records 1 source expand_more" at bounding box center [326, 76] width 376 height 27
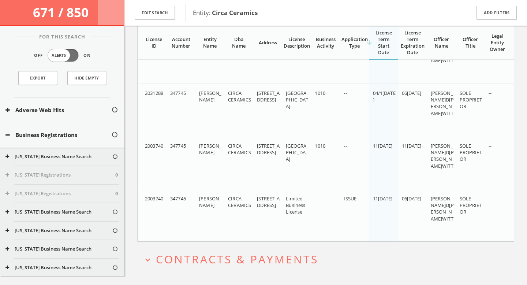
scroll to position [864, 0]
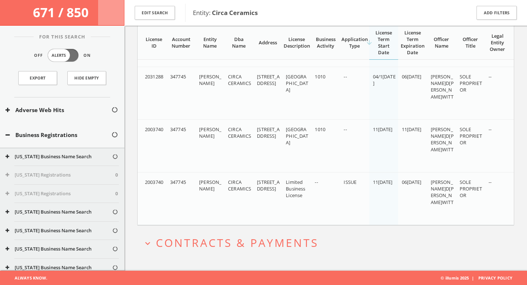
click at [272, 257] on h2 "expand_more Contracts & Payments" at bounding box center [325, 242] width 377 height 34
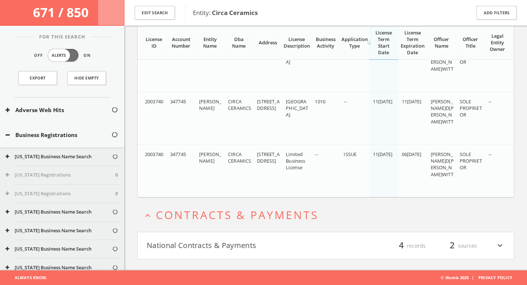
click at [282, 243] on button "National Contracts & Payments" at bounding box center [236, 245] width 179 height 12
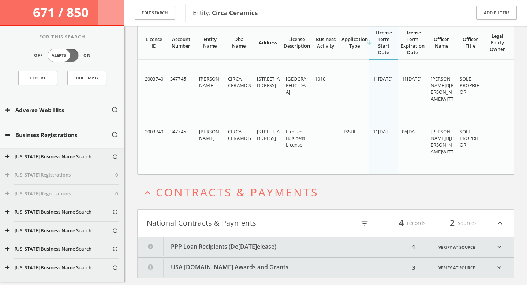
scroll to position [933, 0]
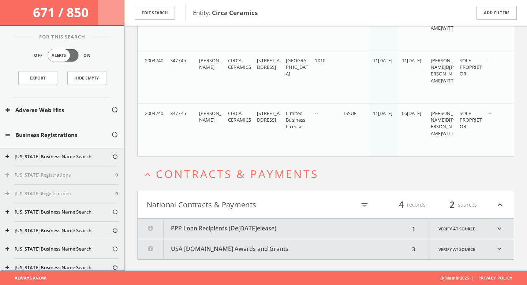
click at [279, 248] on button "USA [DOMAIN_NAME] Awards and Grants" at bounding box center [274, 249] width 272 height 20
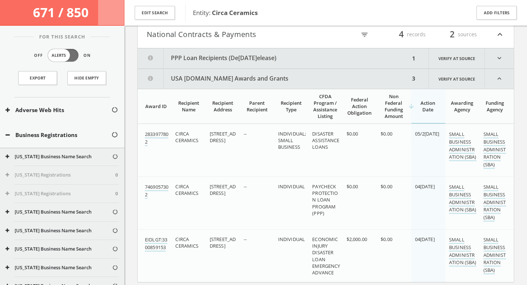
scroll to position [1126, 0]
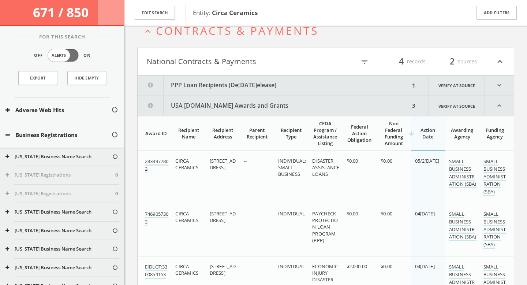
click at [231, 84] on button "PPP Loan Recipients ([DATE] Release)" at bounding box center [274, 85] width 272 height 20
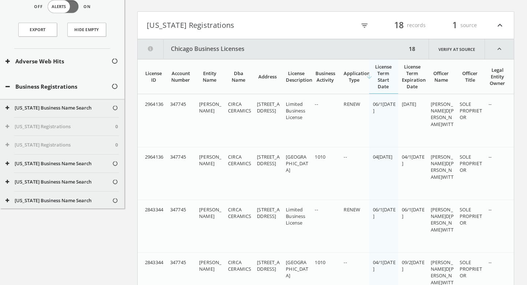
scroll to position [0, 0]
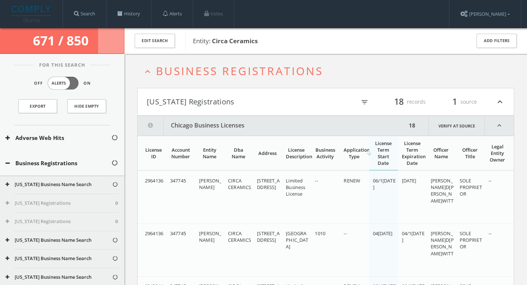
click at [43, 10] on img at bounding box center [31, 13] width 41 height 17
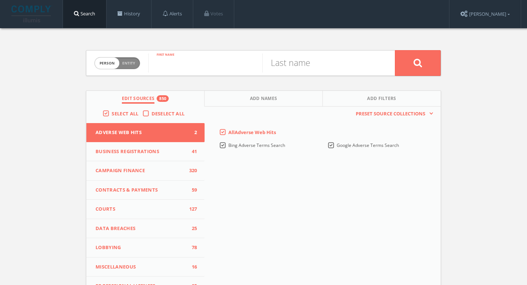
click at [193, 62] on input "text" at bounding box center [205, 62] width 114 height 19
type input "[PERSON_NAME]"
type input "Witt"
click at [431, 64] on button at bounding box center [418, 63] width 46 height 26
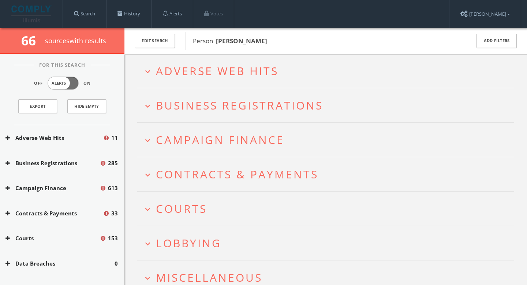
click at [206, 76] on span "Adverse Web Hits" at bounding box center [217, 70] width 123 height 15
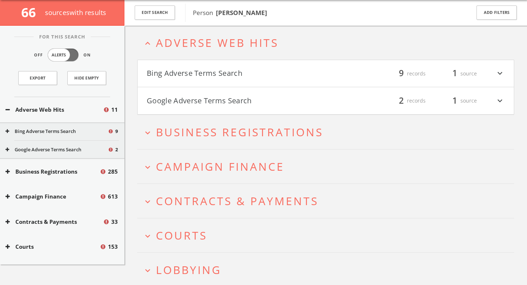
click at [230, 79] on button "Bing Adverse Terms Search" at bounding box center [236, 73] width 179 height 12
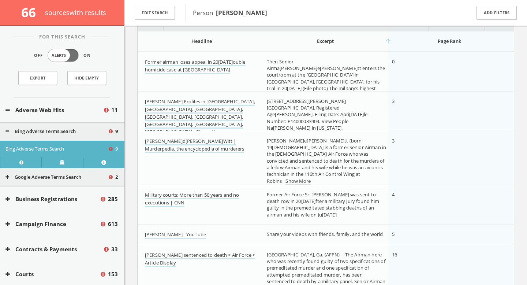
scroll to position [110, 0]
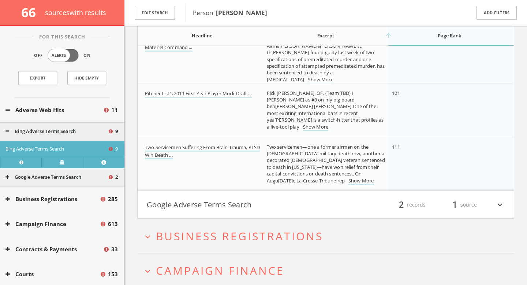
click at [281, 210] on button "Google Adverse Terms Search" at bounding box center [236, 204] width 179 height 12
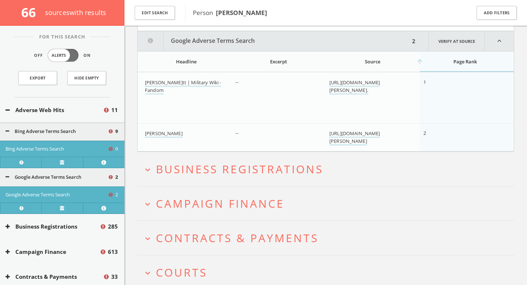
scroll to position [569, 0]
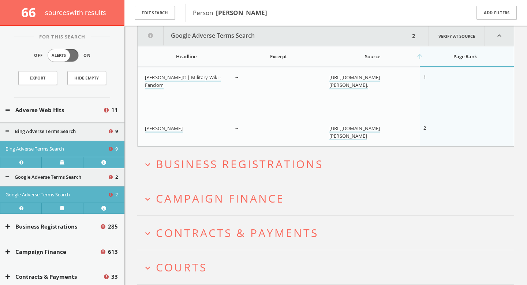
click at [275, 159] on span "Business Registrations" at bounding box center [239, 163] width 167 height 15
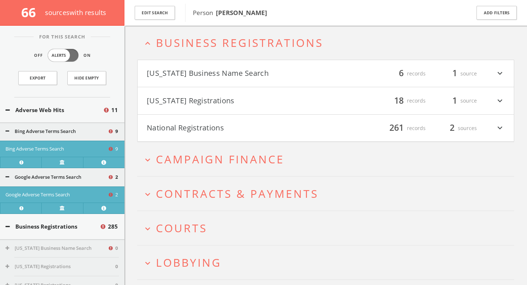
click at [240, 105] on button "[US_STATE] Registrations" at bounding box center [236, 100] width 179 height 12
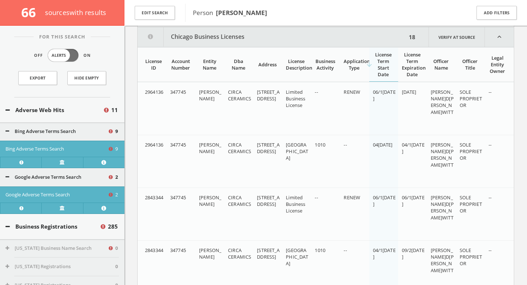
scroll to position [779, 0]
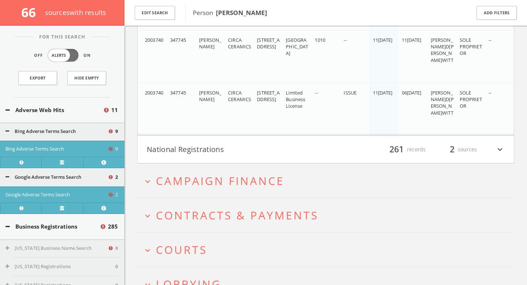
click at [237, 144] on button "National Registrations" at bounding box center [236, 149] width 179 height 12
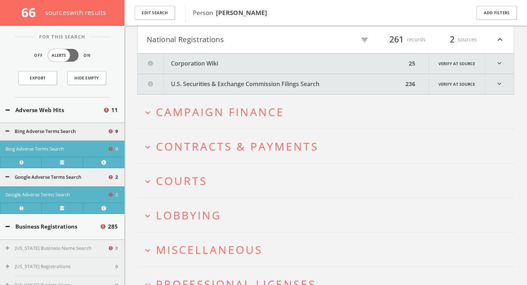
click at [233, 63] on button "Corporation Wiki" at bounding box center [272, 63] width 269 height 20
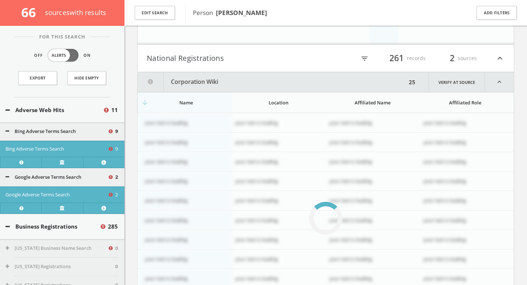
scroll to position [1660, 0]
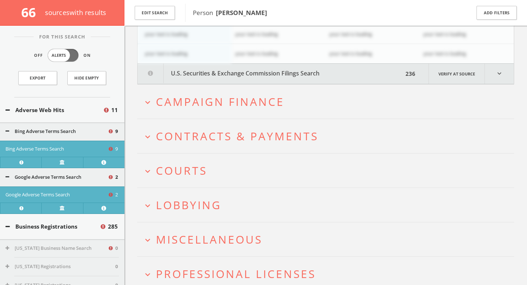
click at [279, 75] on button "U.S. Securities & Exchange Commission Filings Search" at bounding box center [271, 74] width 266 height 20
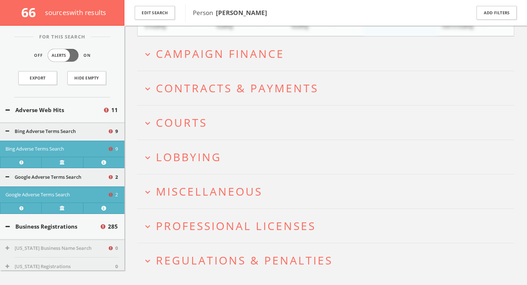
scroll to position [2482, 0]
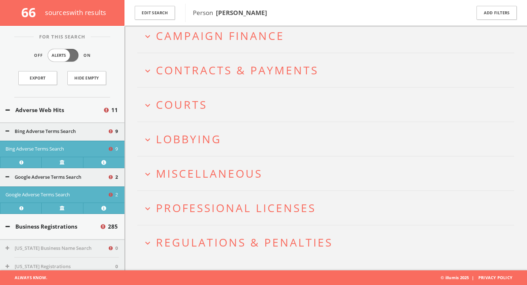
click at [253, 44] on h2 "expand_more Campaign Finance" at bounding box center [325, 36] width 377 height 34
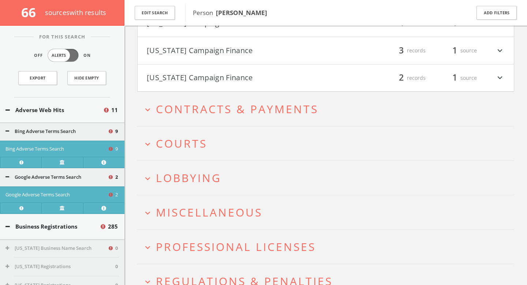
click at [229, 123] on h2 "expand_more Contracts & Payments" at bounding box center [325, 109] width 377 height 34
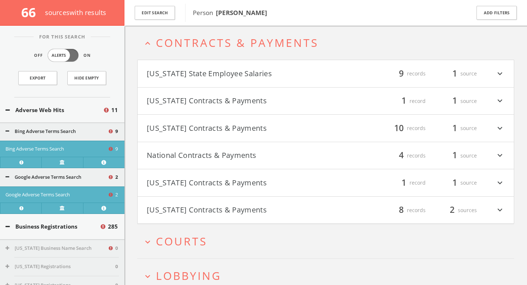
click at [219, 129] on button "[US_STATE] Contracts & Payments" at bounding box center [236, 128] width 179 height 12
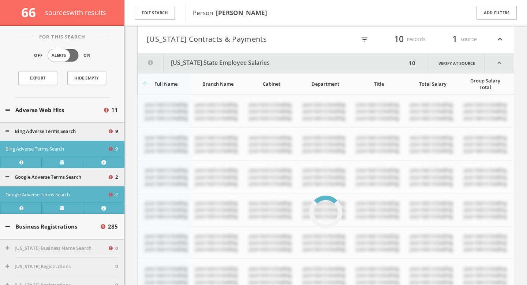
click at [222, 41] on button "[US_STATE] Contracts & Payments" at bounding box center [236, 39] width 179 height 12
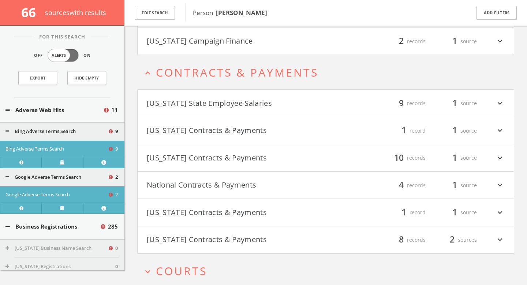
scroll to position [3019, 0]
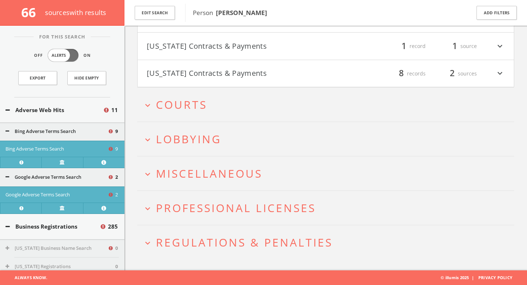
click at [204, 244] on span "Regulations & Penalties" at bounding box center [244, 241] width 177 height 15
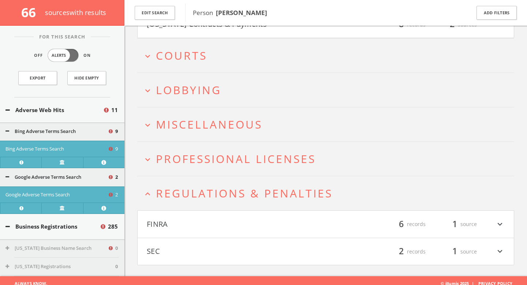
scroll to position [3074, 0]
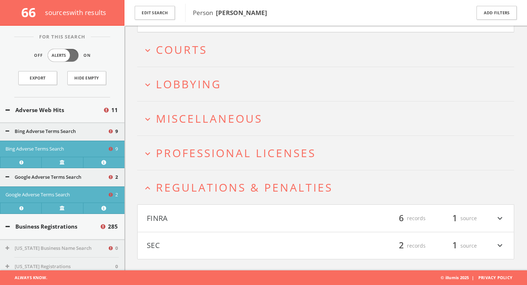
click at [190, 218] on button "FINRA" at bounding box center [236, 218] width 179 height 12
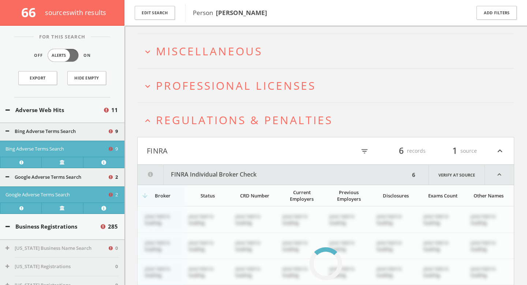
click at [194, 90] on span "Professional Licenses" at bounding box center [236, 85] width 160 height 15
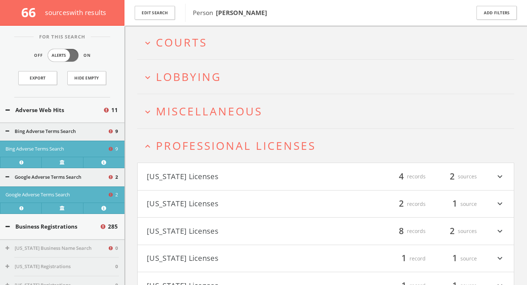
click at [204, 113] on span "Miscellaneous" at bounding box center [209, 110] width 106 height 15
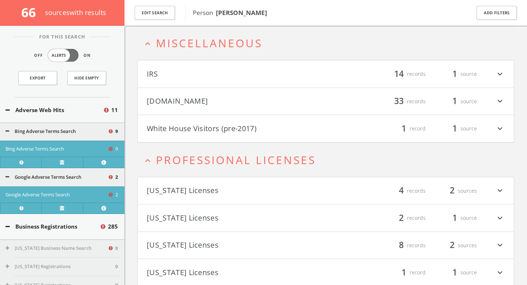
scroll to position [3150, 0]
click at [184, 159] on span "Professional Licenses" at bounding box center [236, 159] width 160 height 15
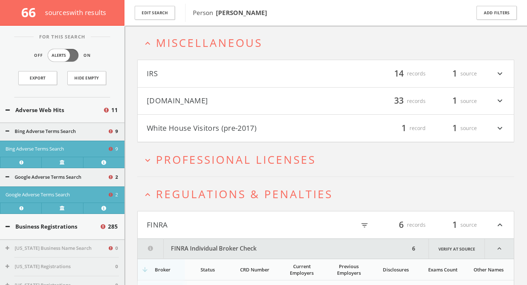
click at [185, 109] on h4 "Mugshots.com filter_list 33 records 1 source expand_more" at bounding box center [326, 100] width 376 height 27
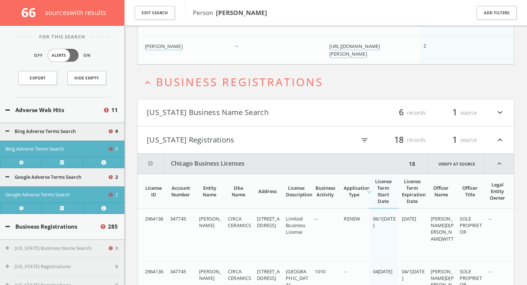
scroll to position [649, 0]
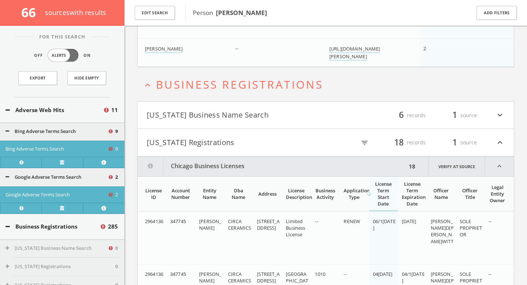
click at [215, 83] on span "Business Registrations" at bounding box center [239, 84] width 167 height 15
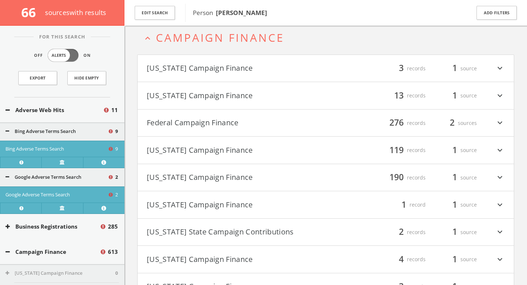
click at [210, 65] on button "[US_STATE] Campaign Finance" at bounding box center [236, 68] width 179 height 12
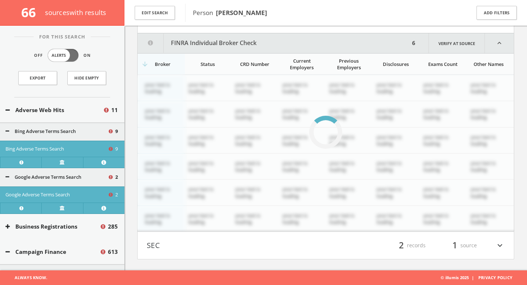
click at [208, 26] on button "FINRA" at bounding box center [236, 19] width 179 height 12
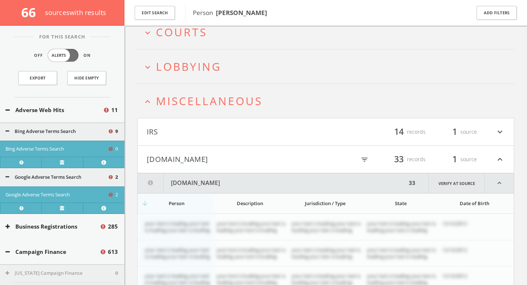
click at [201, 153] on button "[DOMAIN_NAME]" at bounding box center [236, 159] width 179 height 12
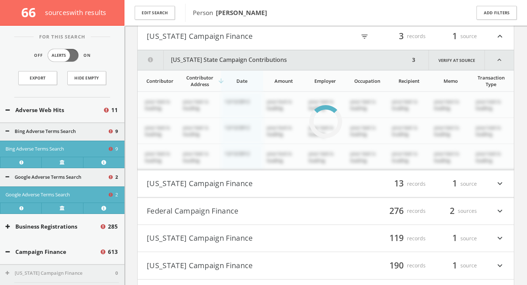
scroll to position [752, 0]
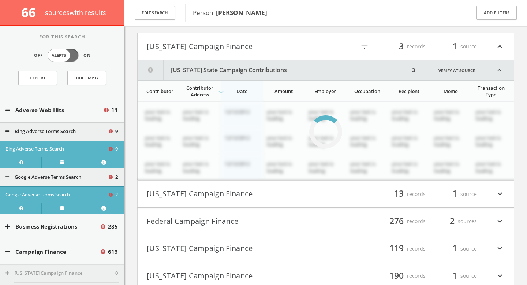
click at [363, 48] on icon "filter_list" at bounding box center [364, 47] width 8 height 8
click at [321, 47] on input "text" at bounding box center [322, 46] width 82 height 11
type input "duke"
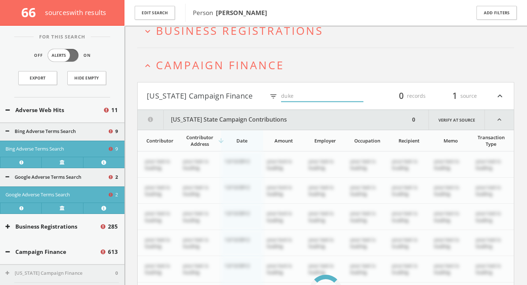
scroll to position [691, 0]
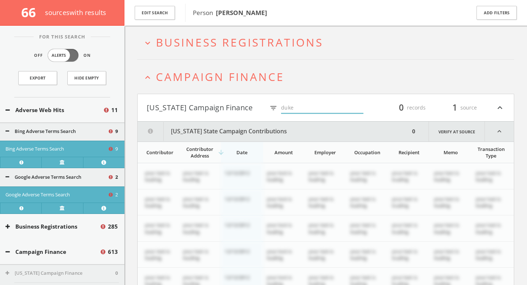
click at [361, 131] on button "[US_STATE] State Campaign Contributions" at bounding box center [274, 131] width 272 height 20
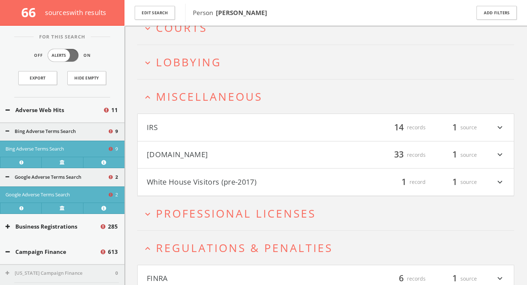
scroll to position [1326, 0]
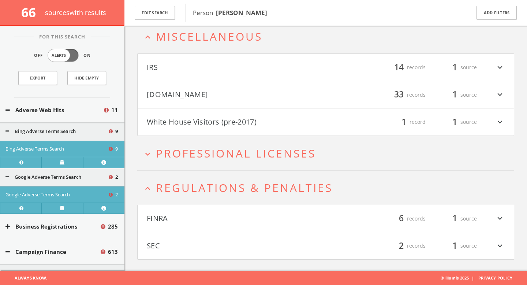
click at [207, 64] on button "IRS" at bounding box center [236, 67] width 179 height 12
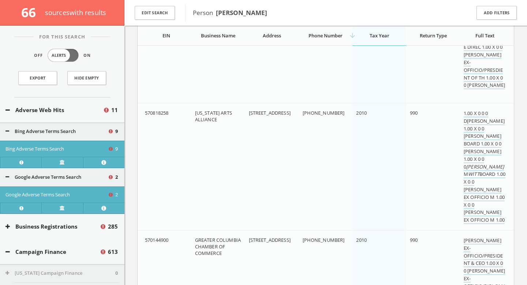
scroll to position [2628, 0]
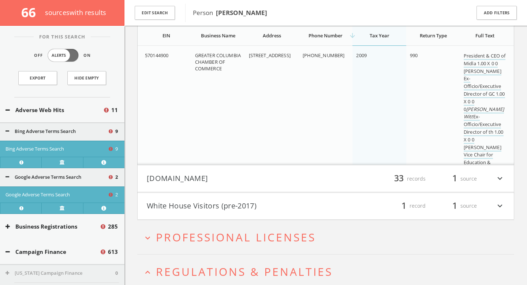
click at [253, 174] on button "[DOMAIN_NAME]" at bounding box center [236, 178] width 179 height 12
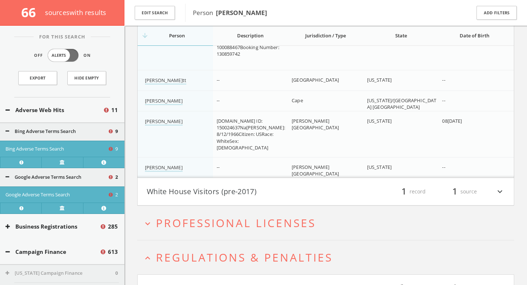
scroll to position [4404, 0]
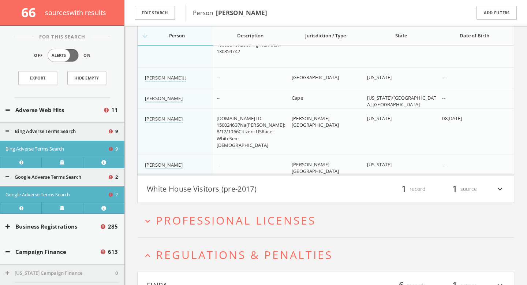
click at [328, 202] on div "White House Visitors (pre-2017) filter_list 1 record 1 source expand_more" at bounding box center [325, 189] width 377 height 28
click at [325, 197] on h4 "White House Visitors (pre-2017) filter_list 1 record 1 source expand_more" at bounding box center [326, 188] width 376 height 27
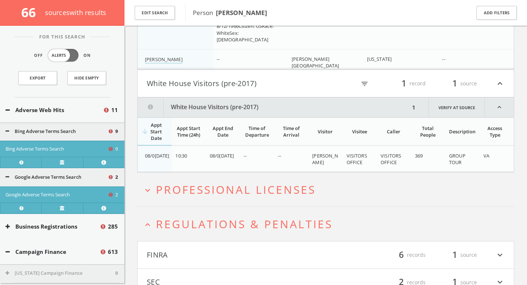
scroll to position [4545, 0]
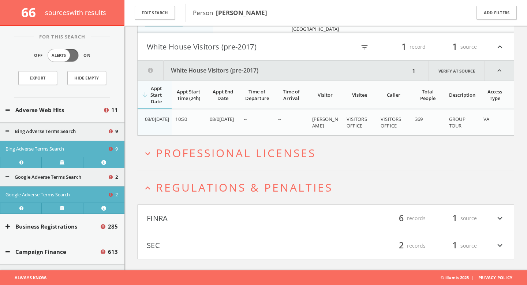
click at [254, 162] on h2 "expand_more Professional Licenses" at bounding box center [325, 153] width 377 height 34
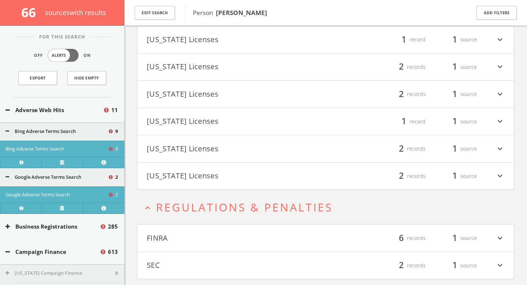
scroll to position [4818, 0]
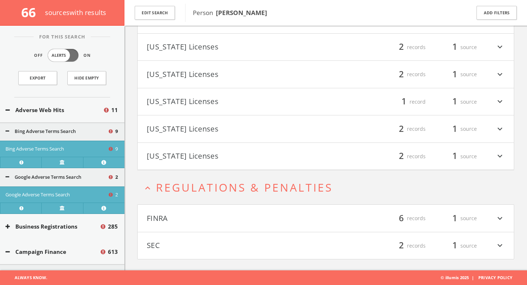
click at [253, 251] on h4 "SEC filter_list 2 records 1 source expand_more" at bounding box center [326, 245] width 376 height 27
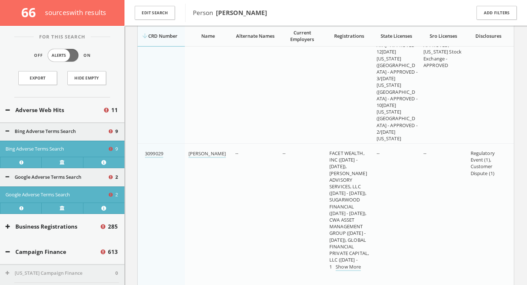
scroll to position [5168, 0]
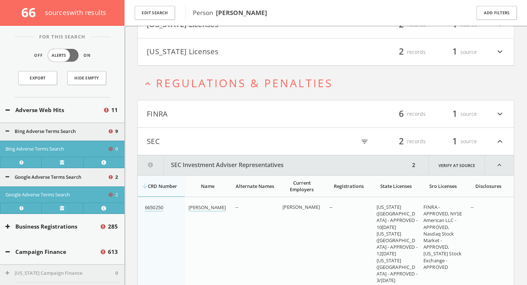
click at [255, 113] on button "FINRA" at bounding box center [236, 114] width 179 height 12
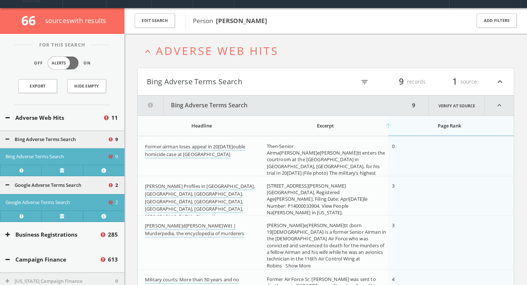
scroll to position [22, 0]
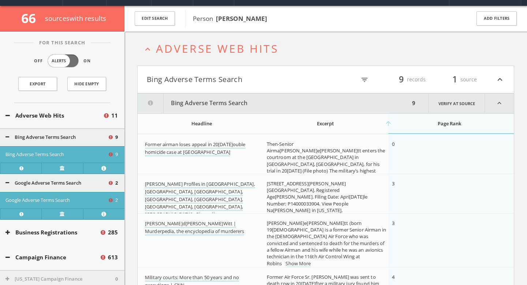
click at [238, 73] on button "Bing Adverse Terms Search" at bounding box center [236, 79] width 179 height 12
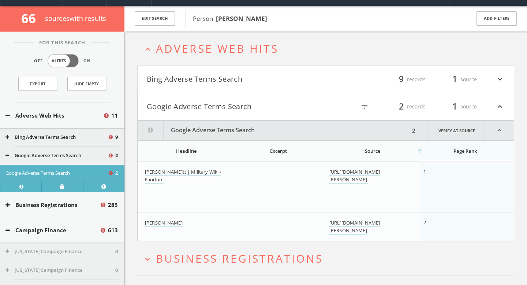
click at [245, 104] on button "Google Adverse Terms Search" at bounding box center [236, 106] width 179 height 12
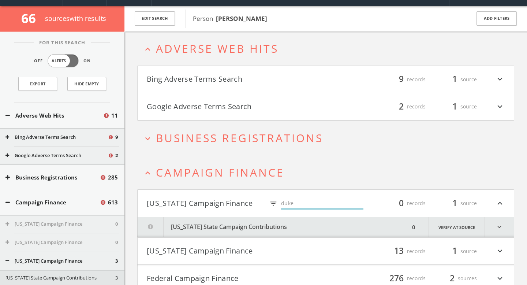
click at [227, 167] on span "Campaign Finance" at bounding box center [220, 172] width 128 height 15
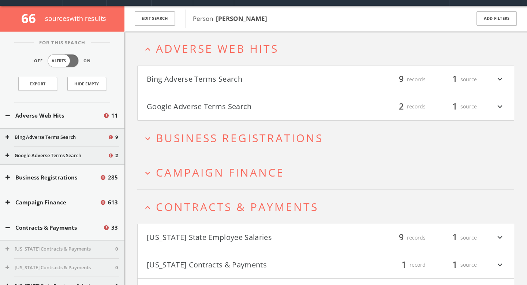
click at [230, 140] on span "Business Registrations" at bounding box center [239, 137] width 167 height 15
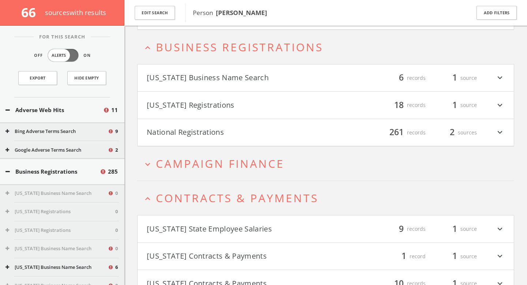
scroll to position [117, 0]
click at [165, 16] on button "Edit Search" at bounding box center [155, 13] width 40 height 14
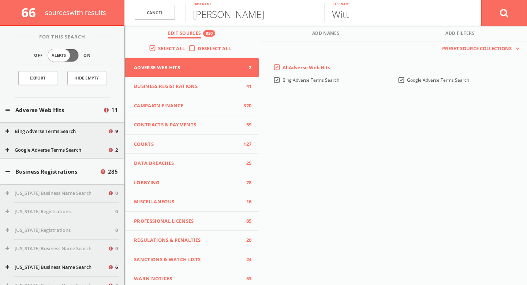
scroll to position [0, 0]
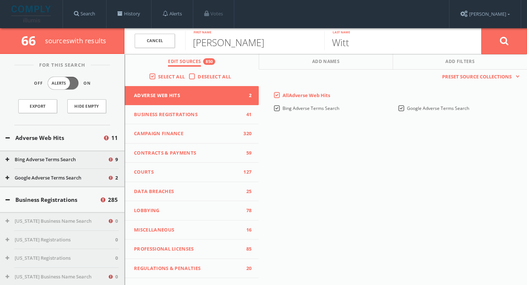
click at [23, 13] on img at bounding box center [31, 13] width 41 height 17
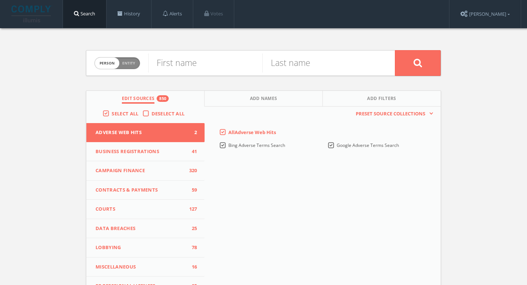
click at [125, 61] on span "Entity" at bounding box center [128, 62] width 13 height 5
checkbox input "true"
click at [199, 62] on input "text" at bounding box center [271, 62] width 246 height 19
type input "The Found"
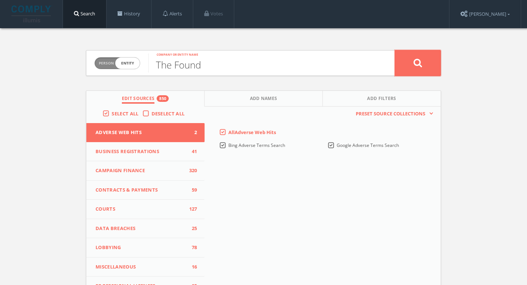
click at [413, 54] on button at bounding box center [418, 63] width 46 height 26
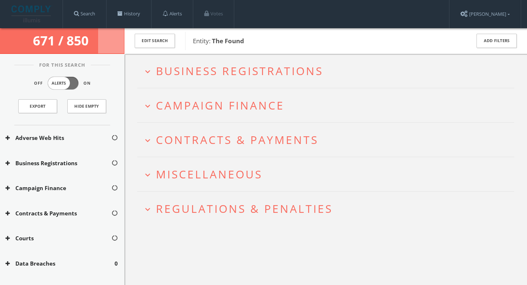
click at [294, 80] on h2 "expand_more Business Registrations" at bounding box center [325, 71] width 377 height 34
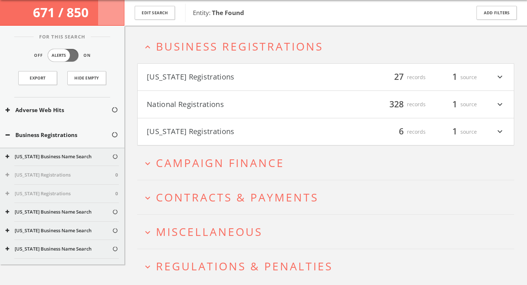
click at [279, 72] on button "[US_STATE] Registrations" at bounding box center [236, 77] width 179 height 12
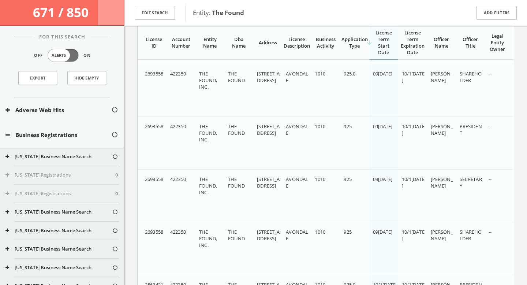
scroll to position [849, 0]
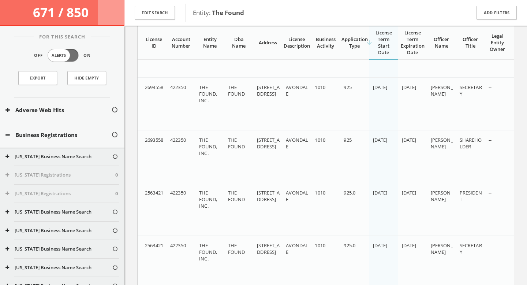
scroll to position [978, 0]
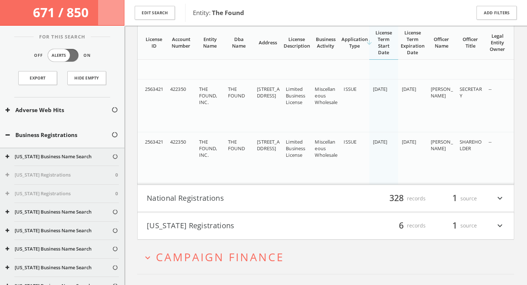
click at [242, 193] on button "National Registrations" at bounding box center [236, 198] width 179 height 12
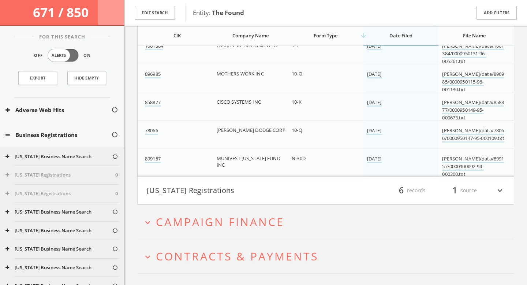
scroll to position [10796, 0]
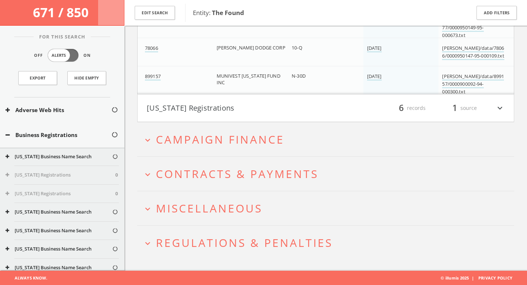
click at [252, 139] on span "Campaign Finance" at bounding box center [220, 139] width 128 height 15
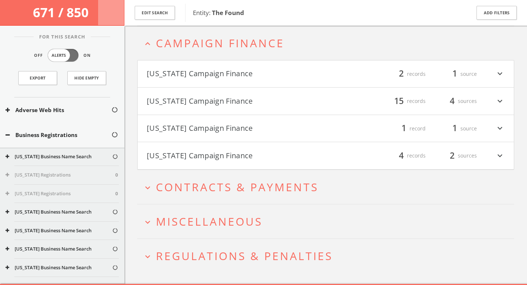
click at [237, 129] on button "[US_STATE] Campaign Finance" at bounding box center [236, 128] width 179 height 12
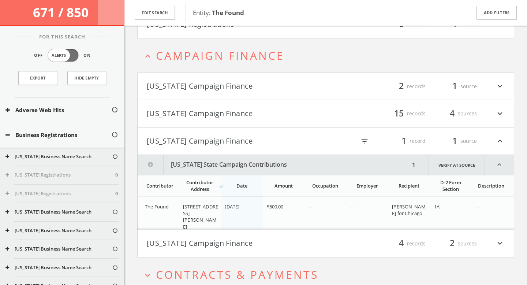
click at [218, 86] on button "[US_STATE] Campaign Finance" at bounding box center [236, 86] width 179 height 12
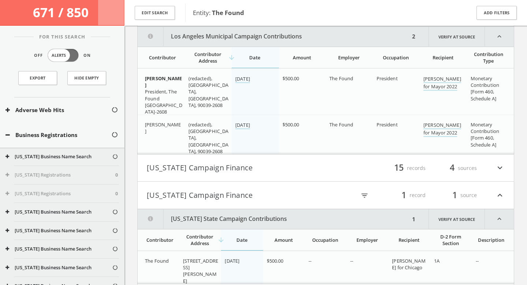
scroll to position [10954, 0]
click at [212, 167] on button "[US_STATE] Campaign Finance" at bounding box center [236, 167] width 179 height 12
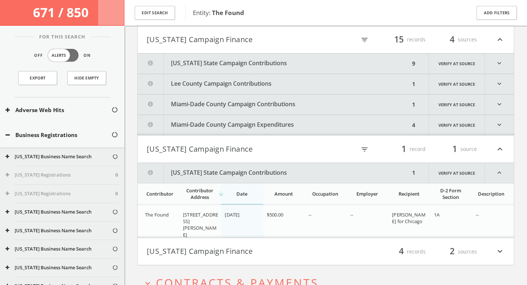
click at [206, 64] on button "[US_STATE] State Campaign Contributions" at bounding box center [274, 63] width 272 height 20
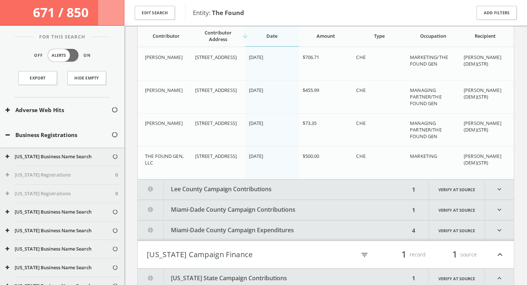
click at [226, 197] on button "Lee County Campaign Contributions" at bounding box center [274, 189] width 272 height 20
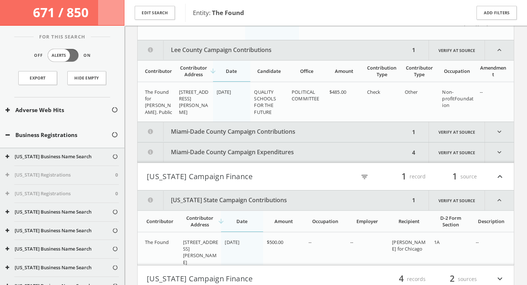
scroll to position [11448, 0]
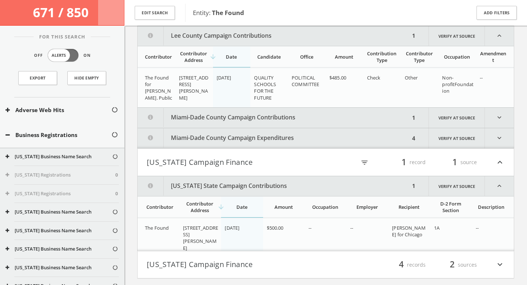
click at [239, 117] on button "Miami-Dade County Campaign Contributions" at bounding box center [274, 118] width 272 height 20
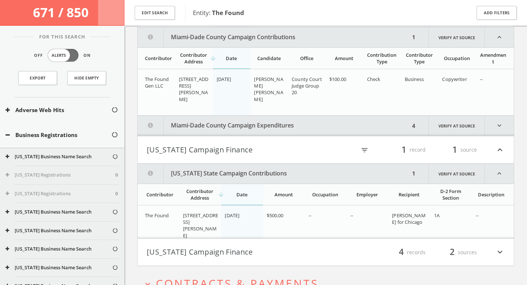
scroll to position [11529, 0]
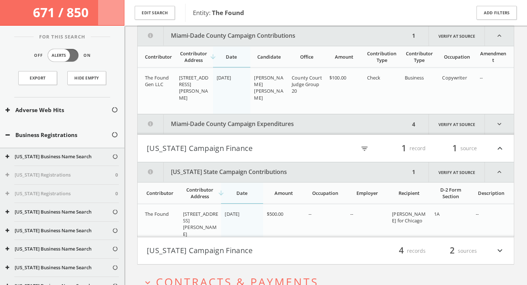
click at [227, 127] on button "Miami-Dade County Campaign Expenditures" at bounding box center [274, 124] width 272 height 20
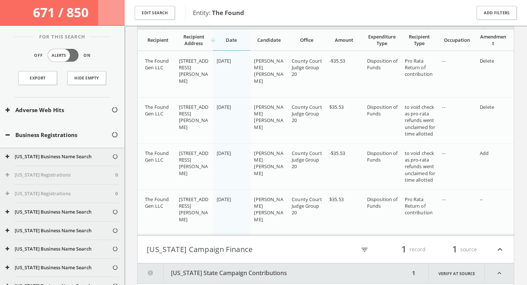
scroll to position [11843, 0]
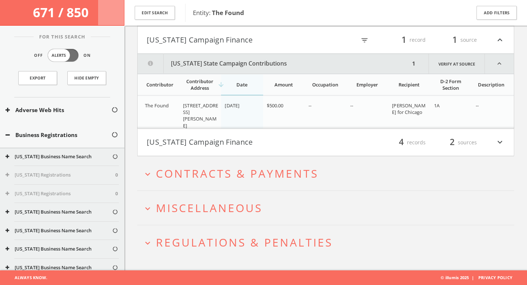
click at [207, 143] on button "[US_STATE] Campaign Finance" at bounding box center [236, 142] width 179 height 12
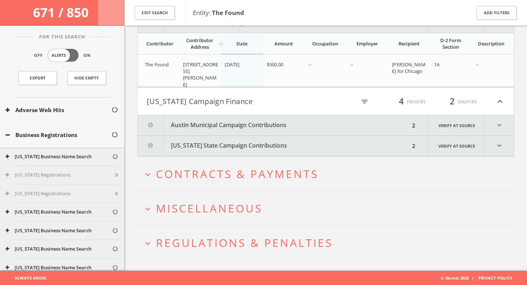
click at [221, 124] on button "Austin Municipal Campaign Contributions" at bounding box center [274, 125] width 272 height 20
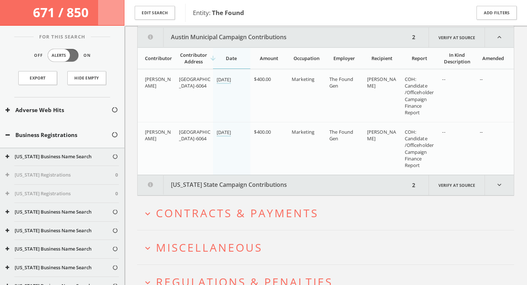
scroll to position [11973, 0]
click at [226, 181] on button "[US_STATE] State Campaign Contributions" at bounding box center [274, 184] width 272 height 20
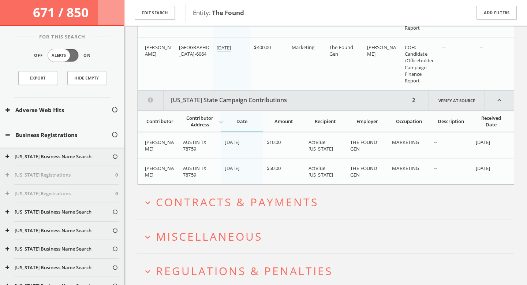
scroll to position [12085, 0]
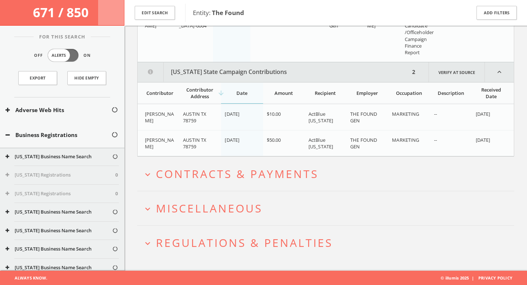
click at [244, 179] on span "Contracts & Payments" at bounding box center [237, 173] width 162 height 15
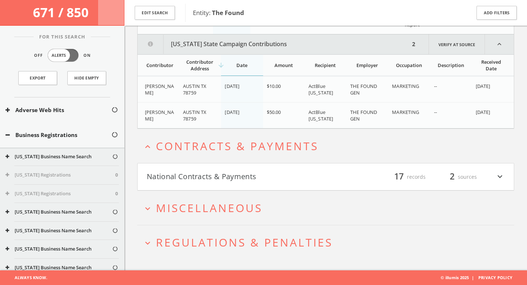
click at [225, 172] on button "National Contracts & Payments" at bounding box center [236, 176] width 179 height 12
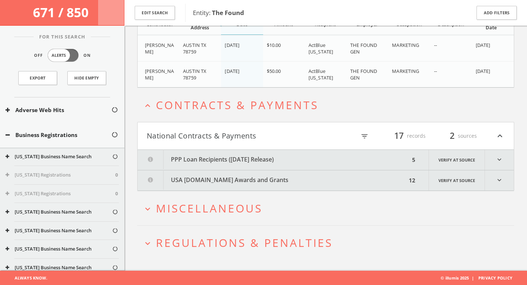
click at [224, 162] on button "PPP Loan Recipients ([DATE] Release)" at bounding box center [274, 160] width 272 height 20
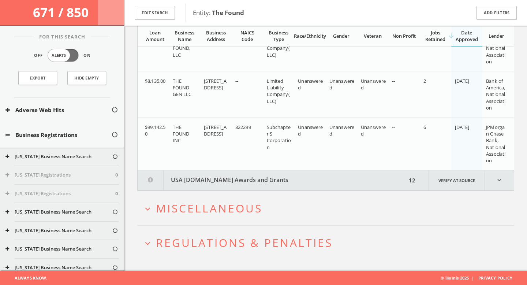
click at [221, 208] on span "Miscellaneous" at bounding box center [209, 207] width 106 height 15
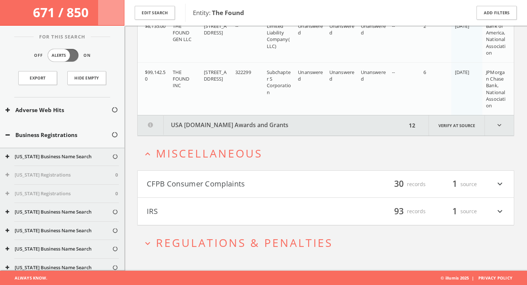
click at [217, 182] on button "CFPB Consumer Complaints" at bounding box center [236, 184] width 179 height 12
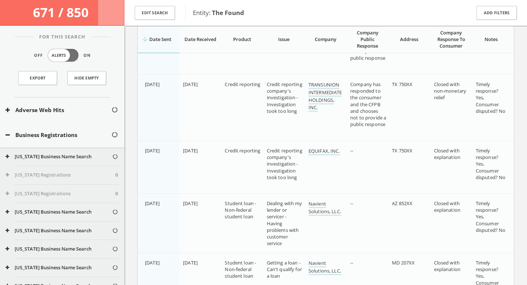
scroll to position [14046, 0]
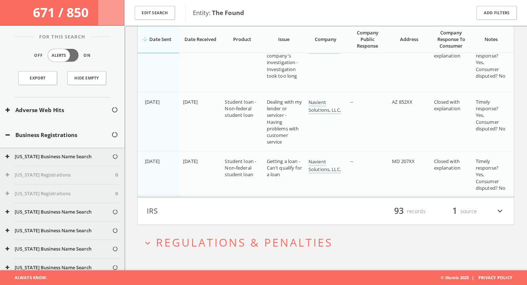
click at [256, 212] on button "IRS" at bounding box center [236, 211] width 179 height 12
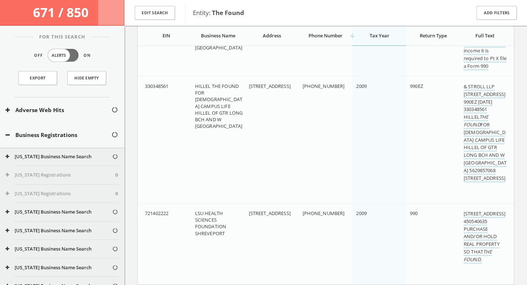
scroll to position [24268, 0]
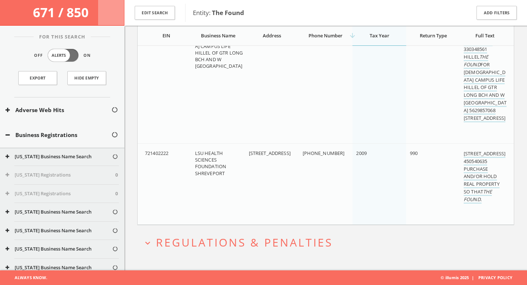
click at [223, 258] on h2 "expand_more Regulations & Penalties" at bounding box center [325, 242] width 377 height 34
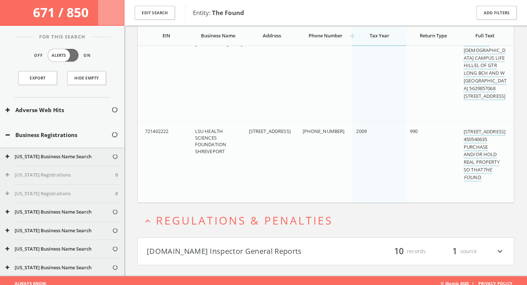
scroll to position [24295, 0]
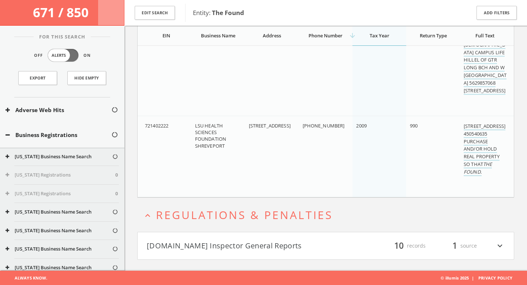
click at [240, 246] on button "[DOMAIN_NAME] Inspector General Reports" at bounding box center [236, 245] width 179 height 12
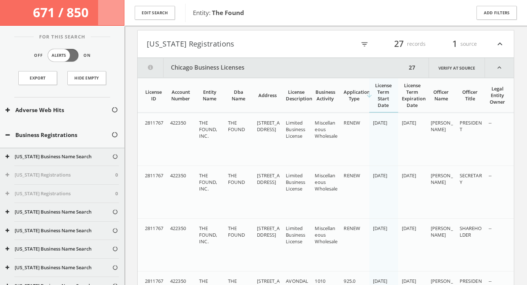
scroll to position [0, 0]
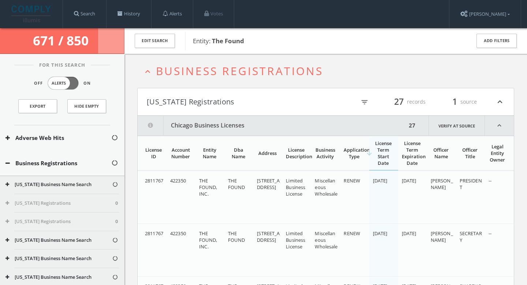
click at [38, 12] on img at bounding box center [31, 13] width 41 height 17
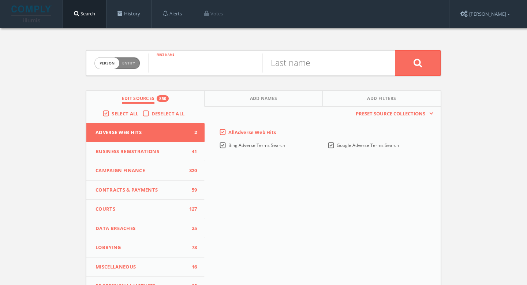
click at [185, 61] on input "text" at bounding box center [205, 62] width 114 height 19
paste input "[PERSON_NAME]"
drag, startPoint x: 233, startPoint y: 61, endPoint x: 181, endPoint y: 64, distance: 52.0
click at [181, 64] on input "[PERSON_NAME]" at bounding box center [205, 62] width 114 height 19
type input "[PERSON_NAME]"
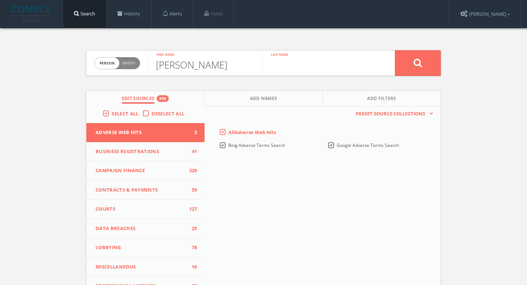
click at [286, 60] on input "text" at bounding box center [319, 62] width 114 height 19
paste input "Tanquero"
type input "Tanquero"
click at [421, 57] on button at bounding box center [418, 63] width 46 height 26
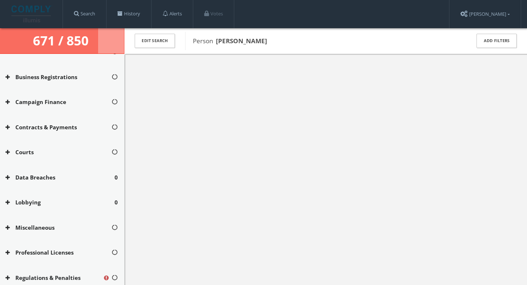
scroll to position [148, 0]
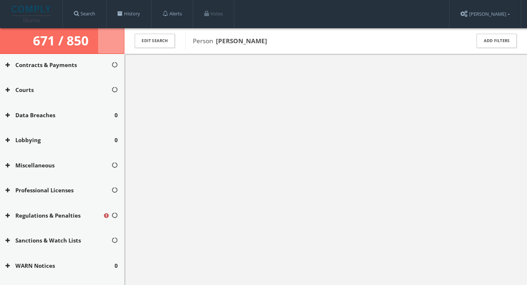
click at [56, 211] on button "Regulations & Penalties" at bounding box center [53, 215] width 97 height 8
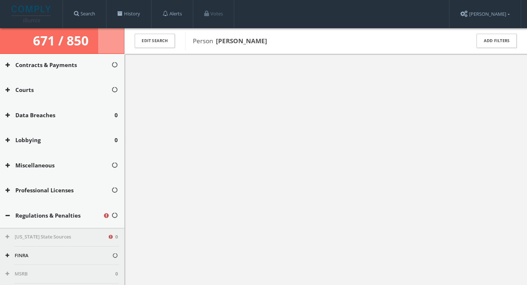
click at [57, 257] on button "FINRA" at bounding box center [58, 255] width 106 height 7
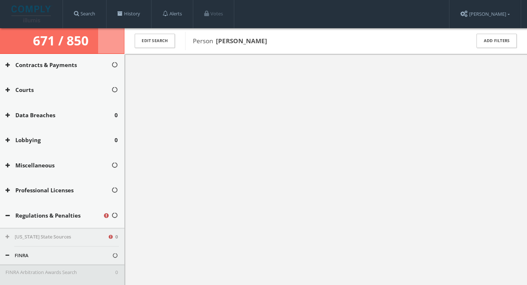
click at [57, 251] on div "FINRA" at bounding box center [62, 255] width 124 height 18
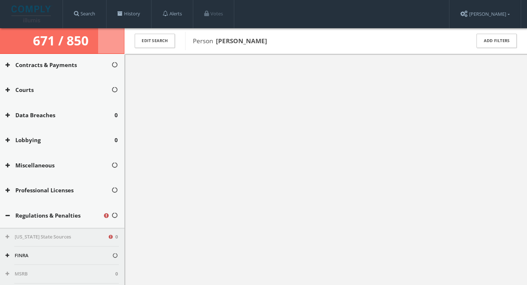
click at [56, 238] on button "[US_STATE] State Sources" at bounding box center [56, 236] width 102 height 7
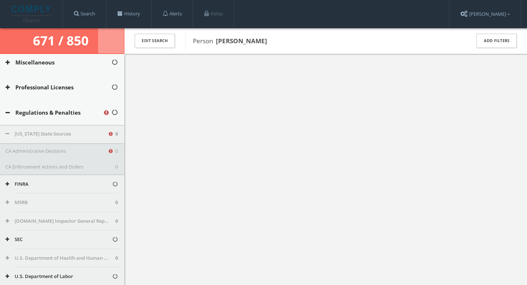
scroll to position [327, 0]
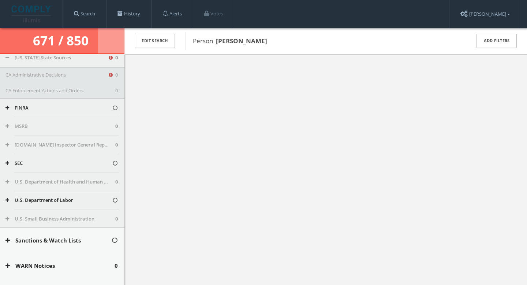
click at [91, 73] on button "CA Administrative Decisions" at bounding box center [56, 74] width 102 height 7
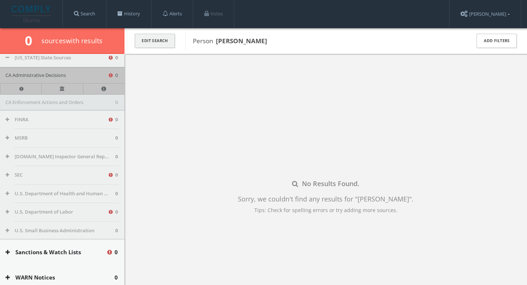
click at [161, 42] on button "Edit Search" at bounding box center [155, 41] width 40 height 14
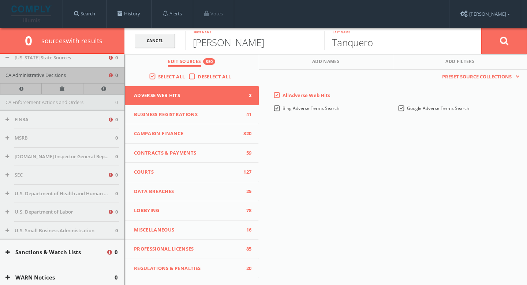
drag, startPoint x: 243, startPoint y: 45, endPoint x: 167, endPoint y: 48, distance: 76.5
click at [166, 48] on form "Cancel [PERSON_NAME] First name [PERSON_NAME] Last name Cancel" at bounding box center [325, 41] width 402 height 26
click at [251, 42] on input "[PERSON_NAME]" at bounding box center [254, 40] width 139 height 19
type input "[PERSON_NAME]"
type input "[GEOGRAPHIC_DATA]"
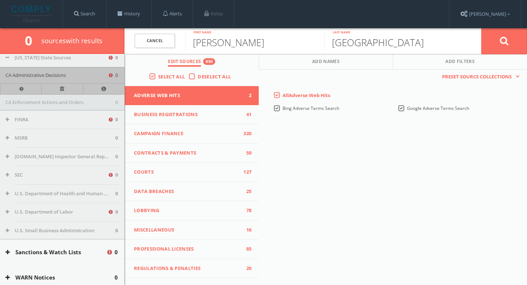
click at [481, 28] on button at bounding box center [504, 41] width 46 height 26
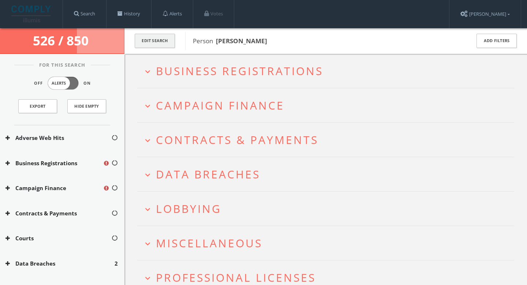
click at [148, 42] on button "Edit Search" at bounding box center [155, 41] width 40 height 14
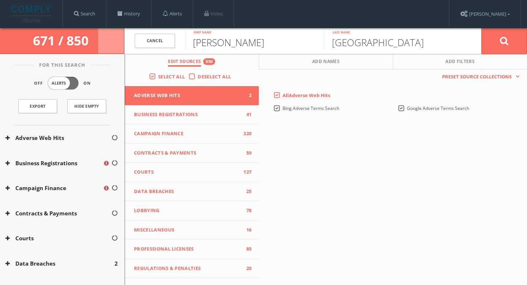
click at [230, 43] on input "[PERSON_NAME]" at bounding box center [254, 40] width 139 height 19
type input "[PERSON_NAME]"
click at [505, 38] on icon at bounding box center [504, 40] width 9 height 9
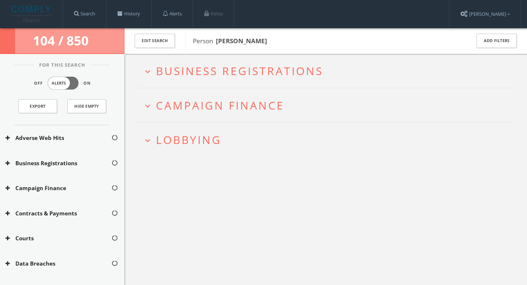
click at [202, 71] on span "Business Registrations" at bounding box center [239, 70] width 167 height 15
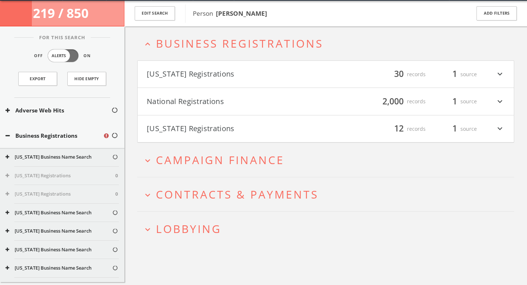
click at [202, 78] on button "[US_STATE] Registrations" at bounding box center [236, 74] width 179 height 12
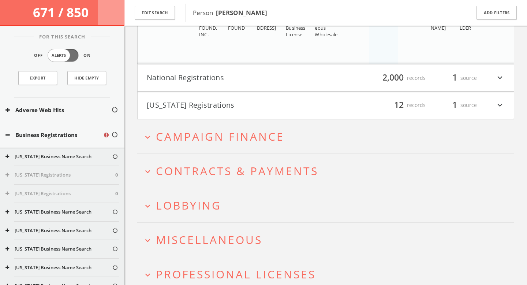
click at [239, 132] on span "Campaign Finance" at bounding box center [220, 136] width 128 height 15
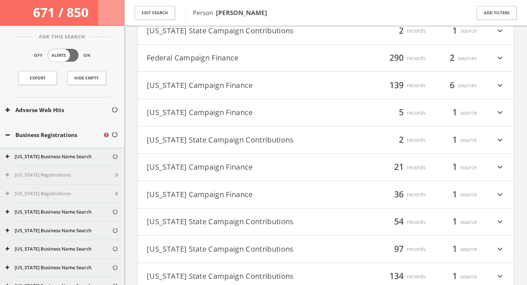
click at [217, 58] on button "Federal Campaign Finance" at bounding box center [236, 58] width 179 height 12
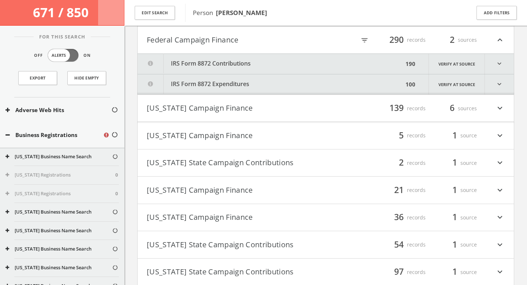
click at [197, 63] on button "IRS Form 8872 Contributions" at bounding box center [271, 63] width 266 height 20
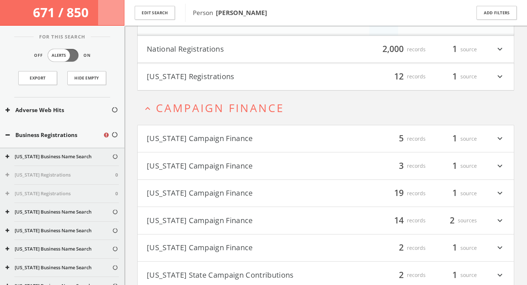
scroll to position [1663, 0]
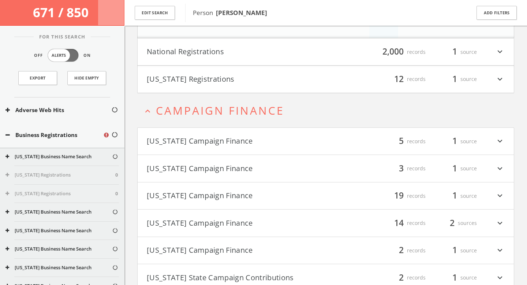
click at [248, 108] on span "Campaign Finance" at bounding box center [220, 110] width 128 height 15
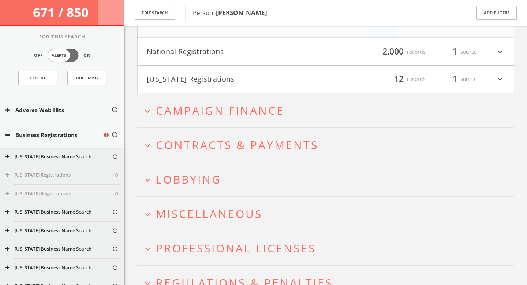
click at [251, 105] on span "Campaign Finance" at bounding box center [220, 110] width 128 height 15
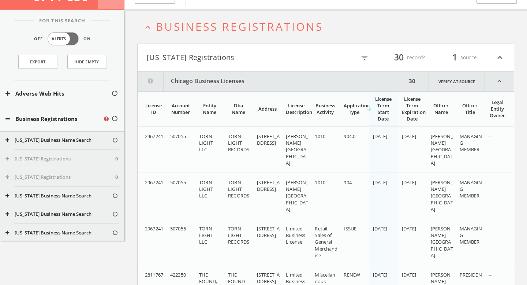
scroll to position [0, 0]
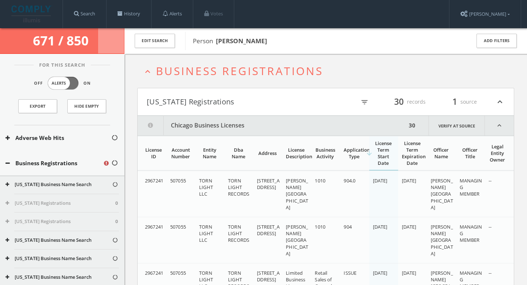
click at [364, 103] on icon "filter_list" at bounding box center [364, 102] width 8 height 8
click at [176, 71] on span "Business Registrations" at bounding box center [239, 70] width 167 height 15
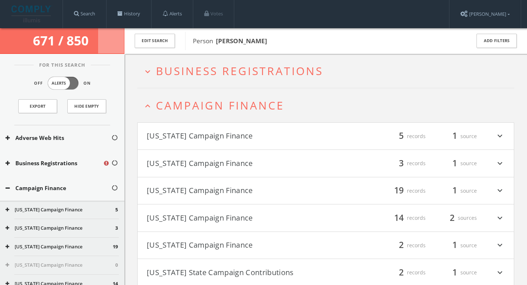
click at [227, 138] on button "[US_STATE] Campaign Finance" at bounding box center [236, 136] width 179 height 12
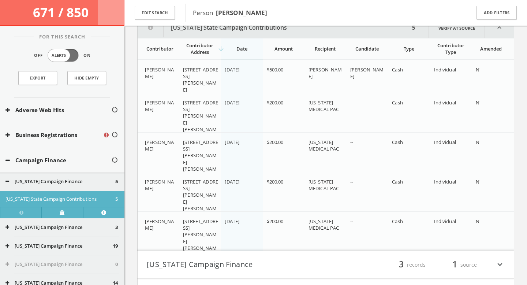
scroll to position [137, 0]
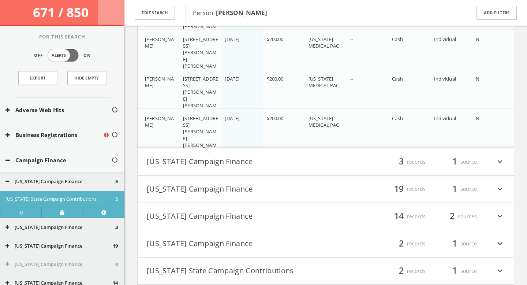
click at [316, 165] on button "[US_STATE] Campaign Finance" at bounding box center [236, 161] width 179 height 12
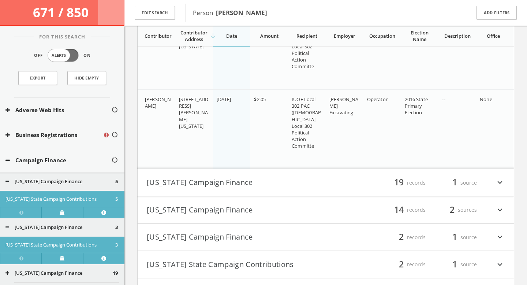
click at [333, 178] on div "filter_list 19 records 1 source expand_more" at bounding box center [414, 182] width 179 height 12
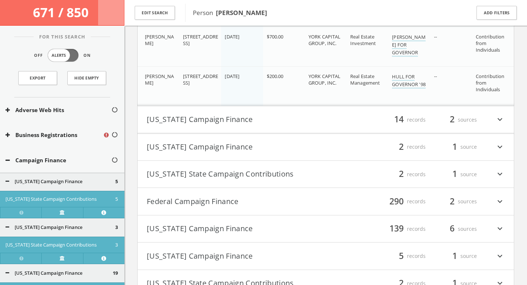
click at [305, 121] on button "[US_STATE] Campaign Finance" at bounding box center [236, 119] width 179 height 12
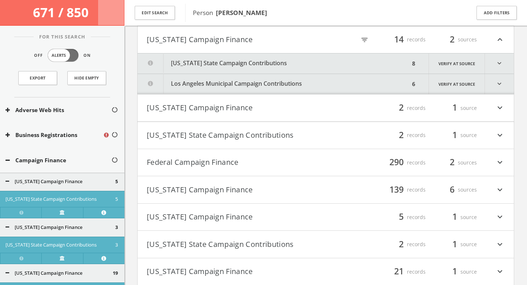
click at [270, 64] on button "[US_STATE] State Campaign Contributions" at bounding box center [274, 63] width 272 height 20
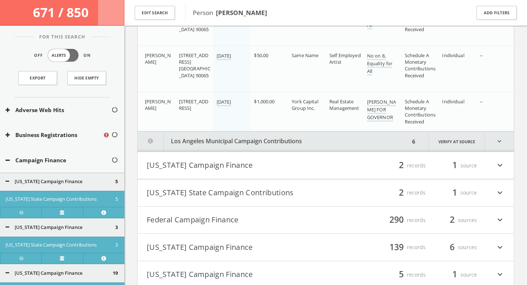
scroll to position [1829, 0]
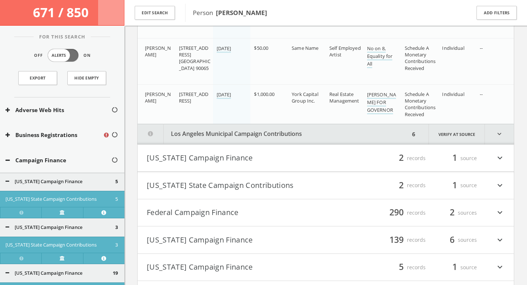
click at [329, 133] on button "Los Angeles Municipal Campaign Contributions" at bounding box center [274, 134] width 272 height 20
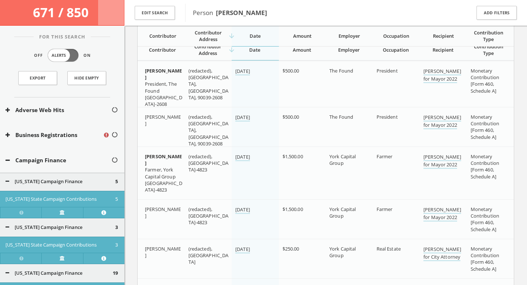
scroll to position [1932, 0]
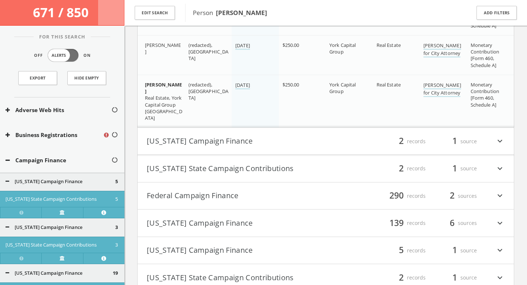
click at [343, 141] on div "filter_list 2 records 1 source expand_more" at bounding box center [414, 141] width 179 height 12
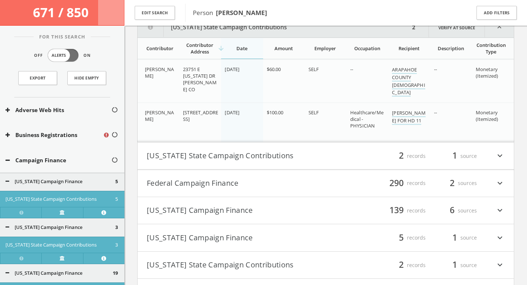
click at [330, 144] on h4 "[US_STATE] State Campaign Contributions filter_list 2 records 1 source expand_m…" at bounding box center [326, 155] width 376 height 27
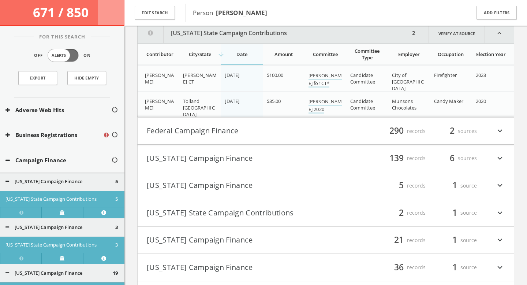
scroll to position [2423, 0]
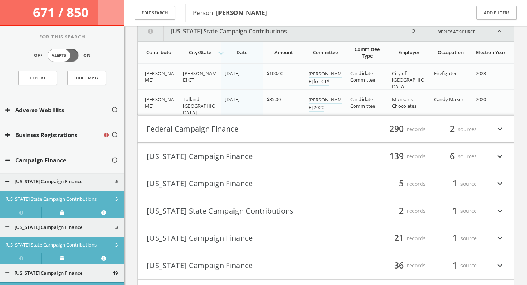
click at [332, 131] on div "filter_list 290 records 2 sources expand_more" at bounding box center [414, 129] width 179 height 12
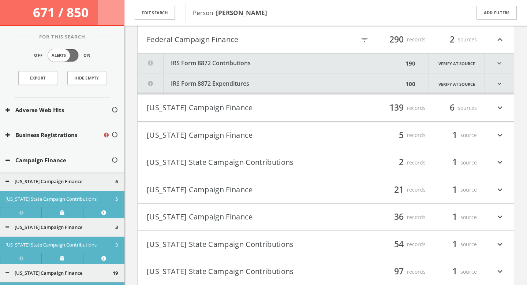
click at [289, 64] on button "IRS Form 8872 Contributions" at bounding box center [271, 63] width 266 height 20
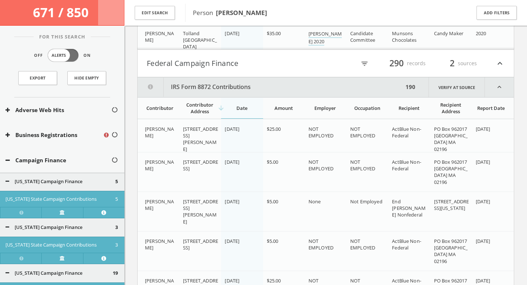
scroll to position [2478, 0]
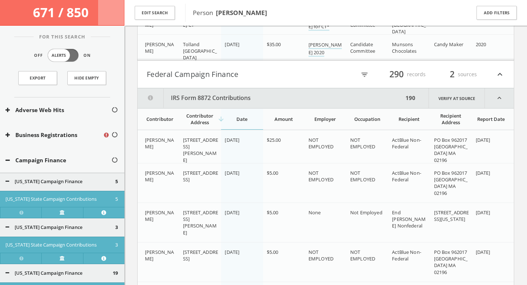
click at [364, 67] on h4 "Federal Campaign Finance filter_list 290 records 2 sources expand_less" at bounding box center [326, 74] width 376 height 27
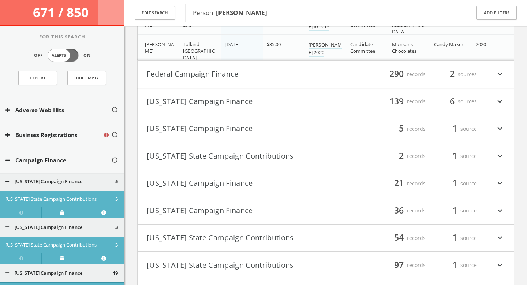
click at [367, 71] on div "filter_list 290 records 2 sources expand_more" at bounding box center [414, 74] width 179 height 12
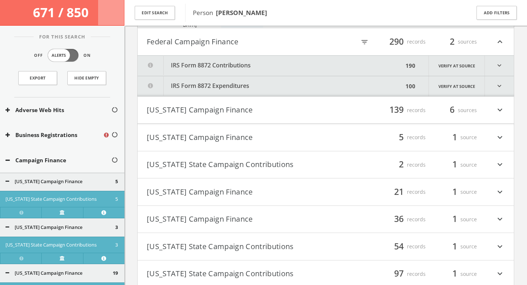
scroll to position [2512, 0]
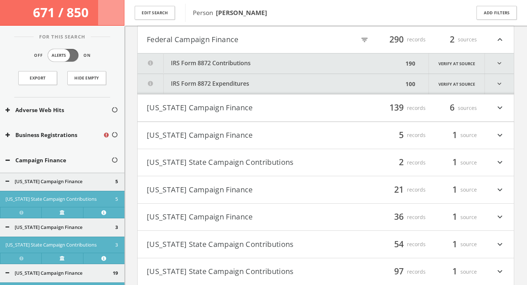
click at [363, 40] on icon "filter_list" at bounding box center [364, 40] width 8 height 8
type input "[US_STATE]"
click at [290, 104] on button "[US_STATE] Campaign Finance" at bounding box center [236, 108] width 179 height 12
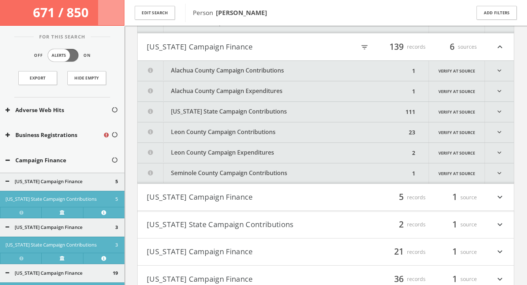
scroll to position [2581, 0]
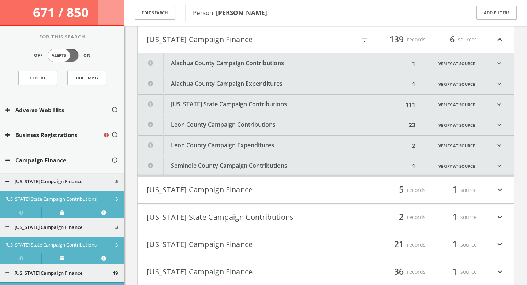
click at [351, 53] on button "Alachua County Campaign Contributions" at bounding box center [274, 63] width 272 height 20
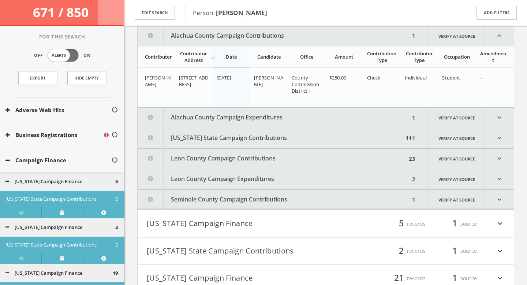
click at [283, 120] on button "Alachua County Campaign Expenditures" at bounding box center [274, 118] width 272 height 20
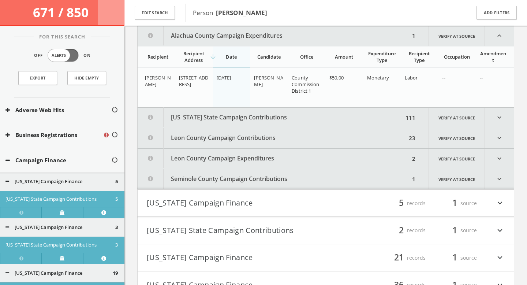
click at [275, 120] on button "[US_STATE] State Campaign Contributions" at bounding box center [271, 118] width 266 height 20
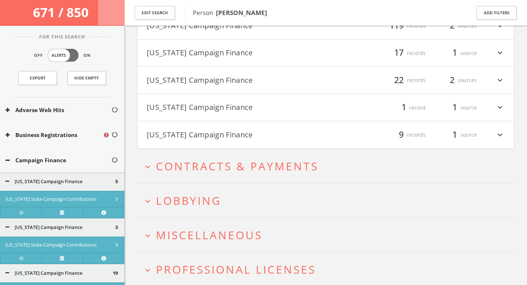
click at [213, 163] on span "Contracts & Payments" at bounding box center [237, 165] width 162 height 15
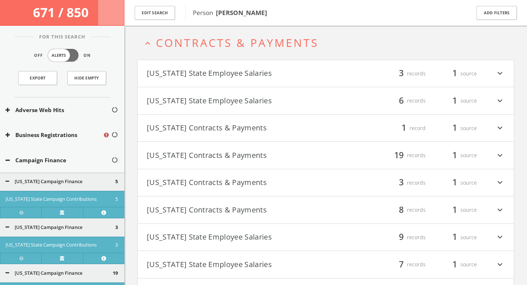
click at [219, 182] on button "[US_STATE] Contracts & Payments" at bounding box center [236, 182] width 179 height 12
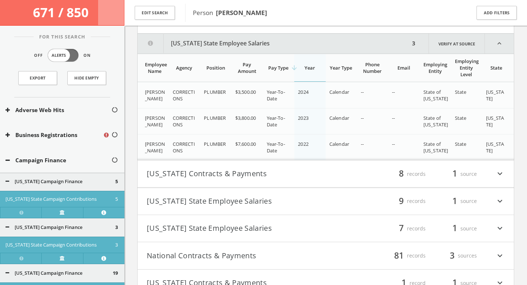
scroll to position [7393, 0]
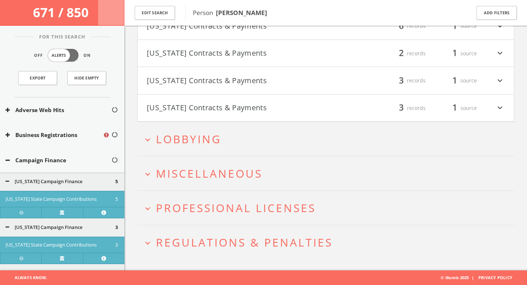
click at [204, 140] on span "Lobbying" at bounding box center [188, 138] width 65 height 15
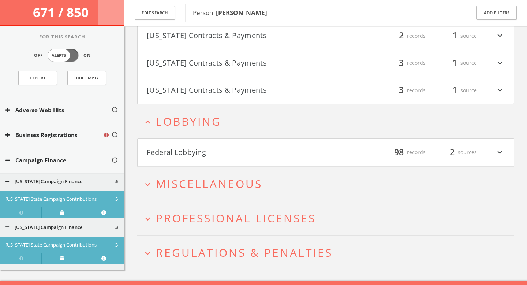
scroll to position [7696, 0]
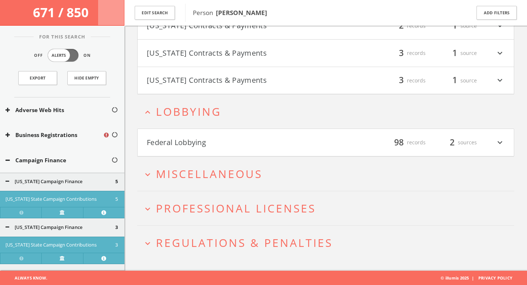
click at [258, 139] on button "Federal Lobbying" at bounding box center [236, 142] width 179 height 12
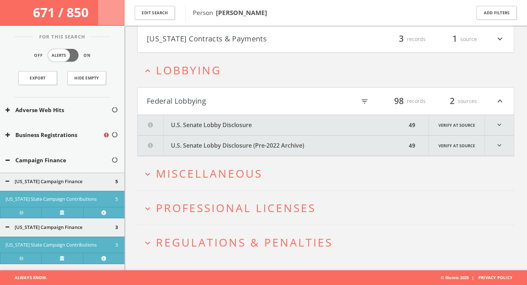
click at [242, 119] on button "U.S. Senate Lobby Disclosure" at bounding box center [272, 125] width 269 height 20
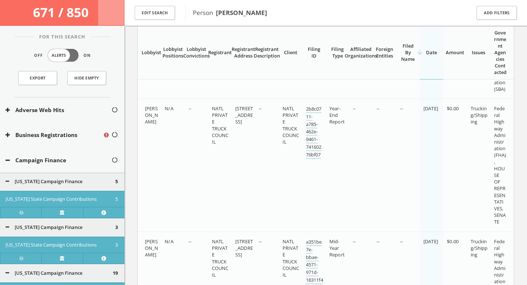
scroll to position [17417, 0]
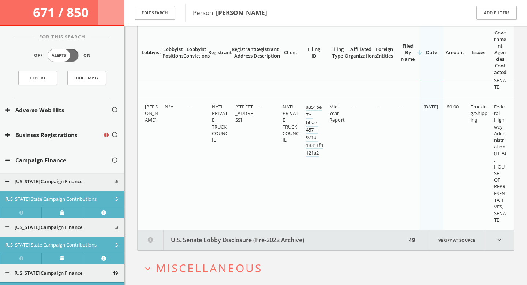
click at [282, 246] on button "U.S. Senate Lobby Disclosure (Pre-2022 Archive)" at bounding box center [272, 240] width 269 height 20
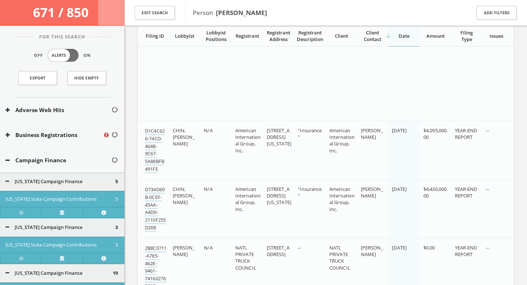
scroll to position [25356, 0]
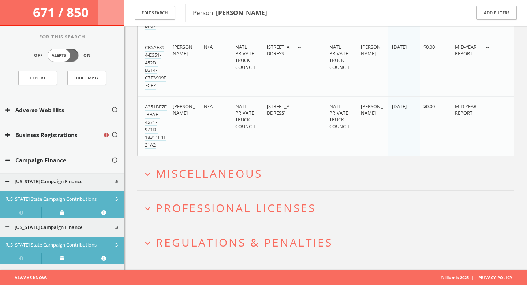
click at [272, 171] on button "expand_more Miscellaneous" at bounding box center [328, 173] width 371 height 12
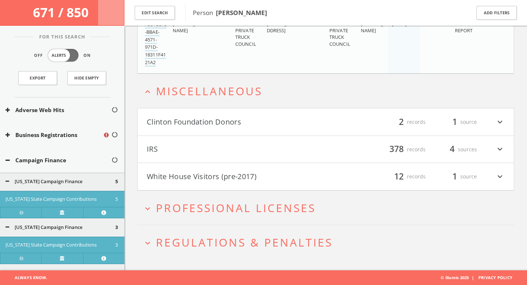
click at [238, 124] on button "Clinton Foundation Donors" at bounding box center [236, 122] width 179 height 12
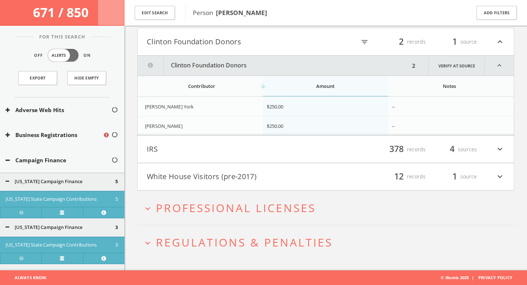
scroll to position [25518, 0]
click at [246, 149] on button "IRS" at bounding box center [236, 149] width 179 height 12
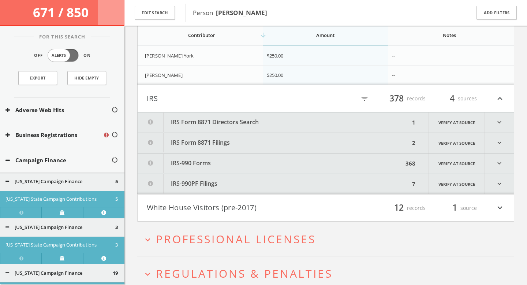
scroll to position [25601, 0]
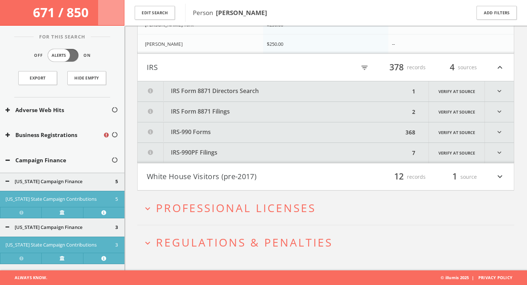
click at [234, 174] on button "White House Visitors (pre-2017)" at bounding box center [236, 176] width 179 height 12
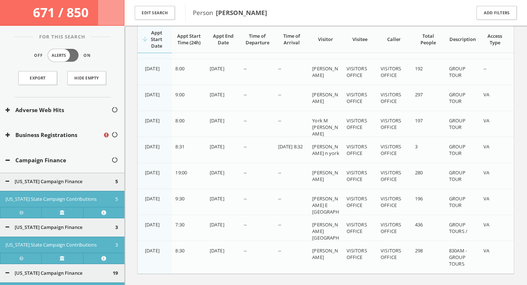
scroll to position [26008, 0]
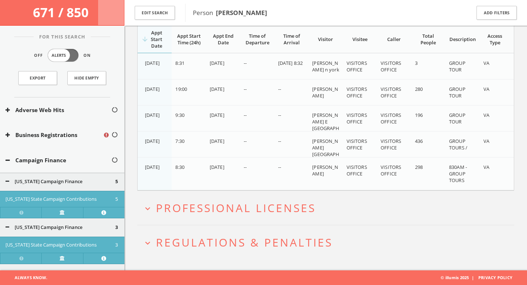
click at [263, 208] on span "Professional Licenses" at bounding box center [236, 207] width 160 height 15
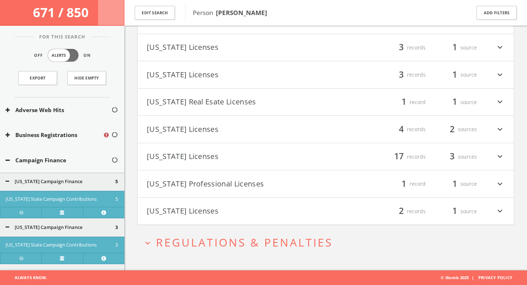
click at [259, 232] on h2 "expand_more Regulations & Penalties" at bounding box center [325, 242] width 377 height 34
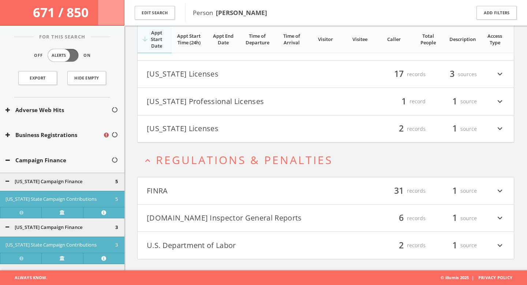
scroll to position [25991, 0]
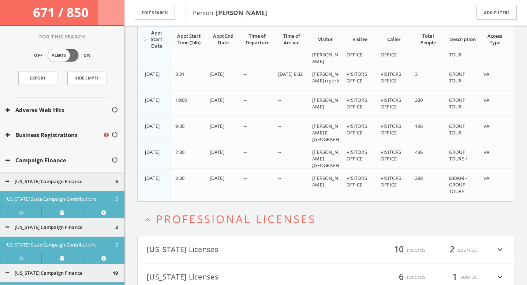
click at [161, 16] on button "Edit Search" at bounding box center [155, 13] width 40 height 14
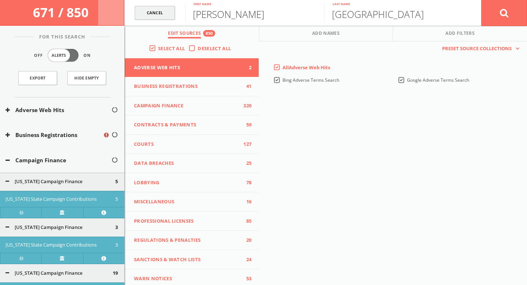
drag, startPoint x: 280, startPoint y: 13, endPoint x: 162, endPoint y: 13, distance: 118.5
click at [162, 13] on form "Cancel [PERSON_NAME] First name York Last name Cancel" at bounding box center [325, 13] width 402 height 26
type input "Ava"
type input "[PERSON_NAME]"
click at [481, 0] on button at bounding box center [504, 13] width 46 height 26
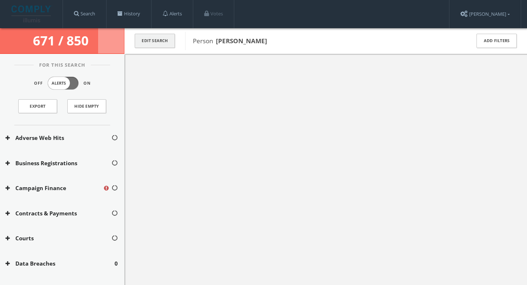
click at [158, 39] on button "Edit Search" at bounding box center [155, 41] width 40 height 14
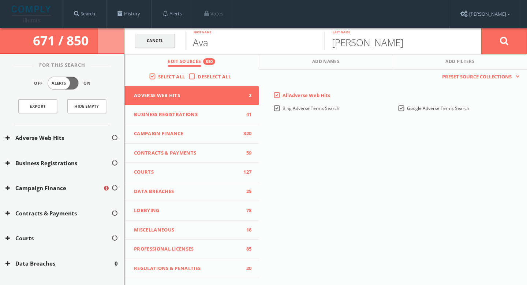
drag, startPoint x: 245, startPoint y: 42, endPoint x: 169, endPoint y: 43, distance: 76.8
click at [169, 42] on form "Cancel [PERSON_NAME] First name [PERSON_NAME] Last name Cancel" at bounding box center [325, 41] width 402 height 26
paste input "[PERSON_NAME]"
drag, startPoint x: 262, startPoint y: 42, endPoint x: 215, endPoint y: 43, distance: 47.2
click at [215, 43] on input "[PERSON_NAME]" at bounding box center [254, 40] width 139 height 19
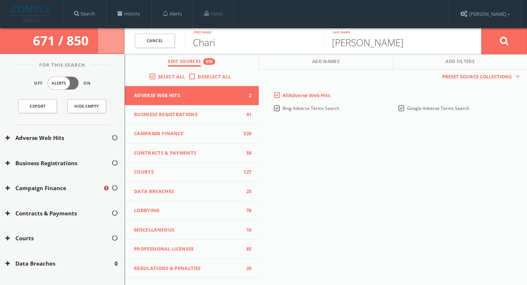
type input "Chari"
drag, startPoint x: 378, startPoint y: 41, endPoint x: 314, endPoint y: 42, distance: 64.0
click at [314, 42] on form "Cancel [PERSON_NAME] First name [PERSON_NAME] Last name Cancel" at bounding box center [325, 41] width 402 height 26
paste input "[PERSON_NAME]"
type input "[PERSON_NAME]"
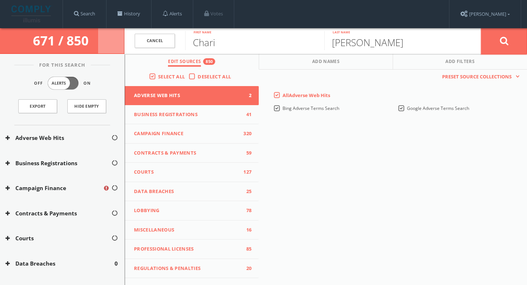
click at [504, 42] on icon at bounding box center [504, 40] width 9 height 9
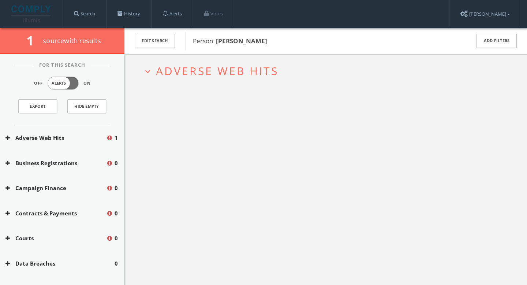
click at [221, 74] on span "Adverse Web Hits" at bounding box center [217, 70] width 123 height 15
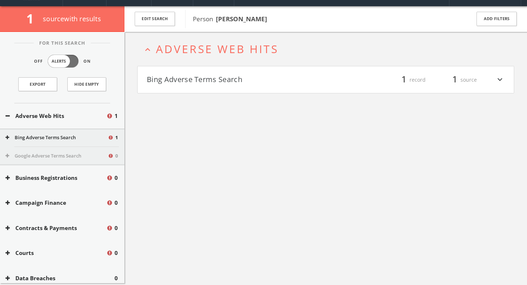
click at [221, 89] on h4 "Bing Adverse Terms Search filter_list 1 record 1 source expand_more" at bounding box center [326, 79] width 376 height 27
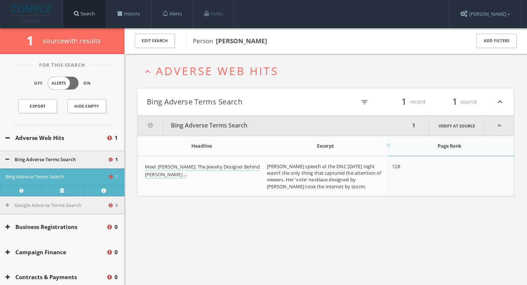
click at [82, 18] on link "Search" at bounding box center [84, 14] width 43 height 28
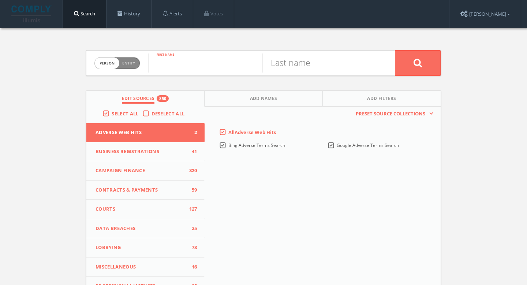
click at [204, 61] on input "text" at bounding box center [205, 62] width 114 height 19
type input "[PERSON_NAME]"
click at [133, 61] on span "Entity" at bounding box center [128, 62] width 13 height 5
checkbox input "true"
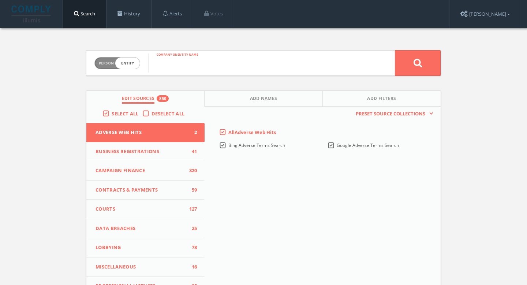
click at [191, 64] on input "text" at bounding box center [271, 62] width 246 height 19
type input "[PERSON_NAME]"
click at [438, 67] on button at bounding box center [418, 63] width 46 height 26
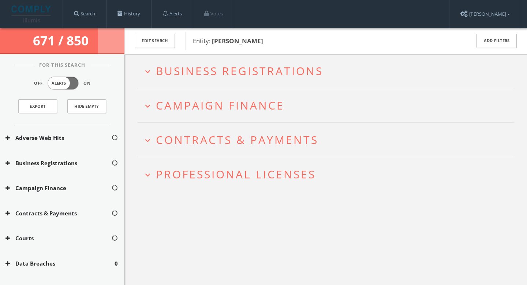
click at [277, 67] on span "Business Registrations" at bounding box center [239, 70] width 167 height 15
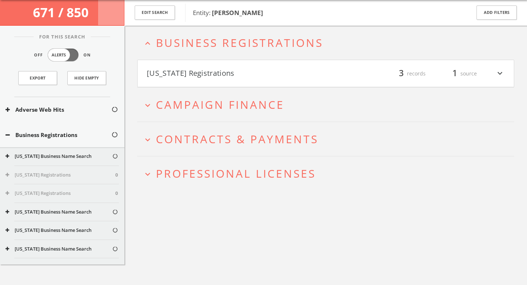
click at [259, 78] on button "[US_STATE] Registrations" at bounding box center [236, 73] width 179 height 12
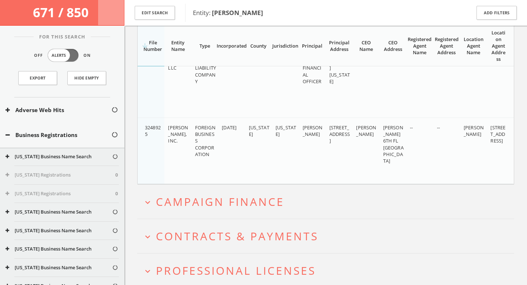
click at [261, 207] on span "Campaign Finance" at bounding box center [220, 201] width 128 height 15
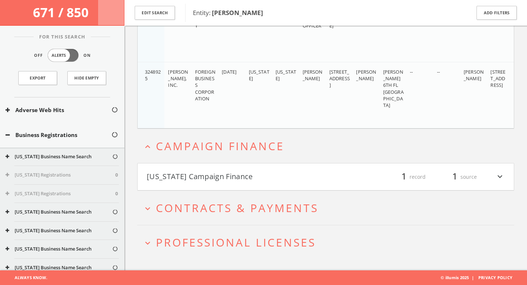
click at [252, 169] on h4 "[US_STATE] Campaign Finance filter_list 1 record 1 source expand_more" at bounding box center [326, 176] width 376 height 27
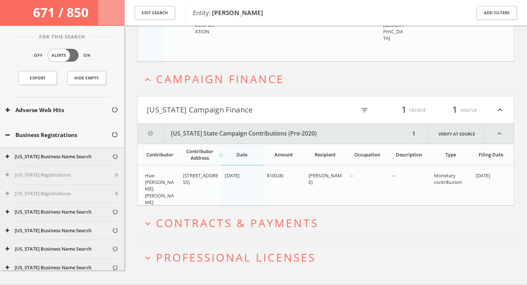
scroll to position [339, 0]
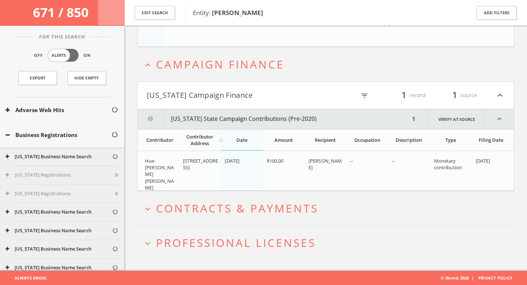
click at [268, 207] on span "Contracts & Payments" at bounding box center [237, 207] width 162 height 15
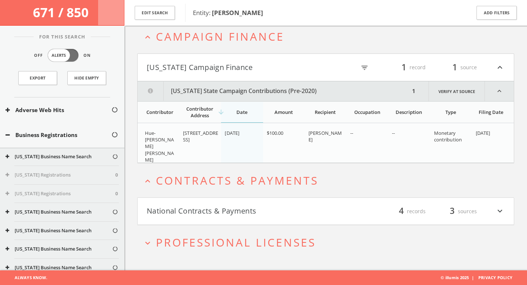
click at [268, 207] on button "National Contracts & Payments" at bounding box center [236, 211] width 179 height 12
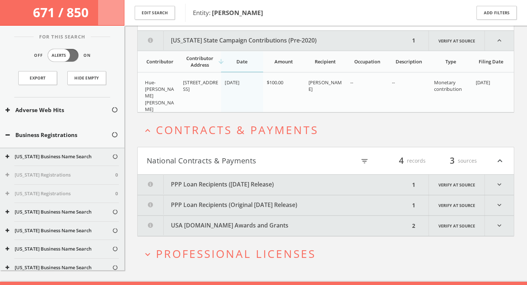
scroll to position [429, 0]
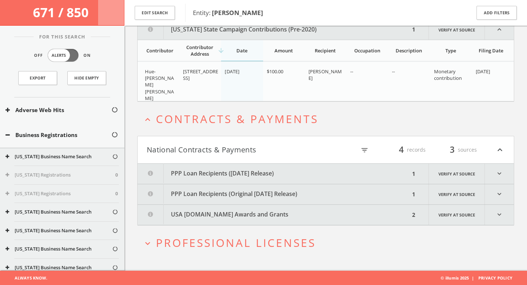
click at [243, 228] on h2 "expand_more Professional Licenses" at bounding box center [325, 242] width 377 height 34
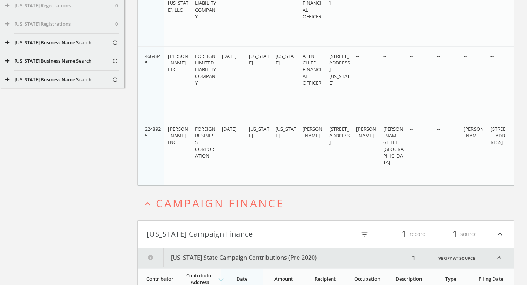
scroll to position [0, 0]
